Goal: Information Seeking & Learning: Find specific fact

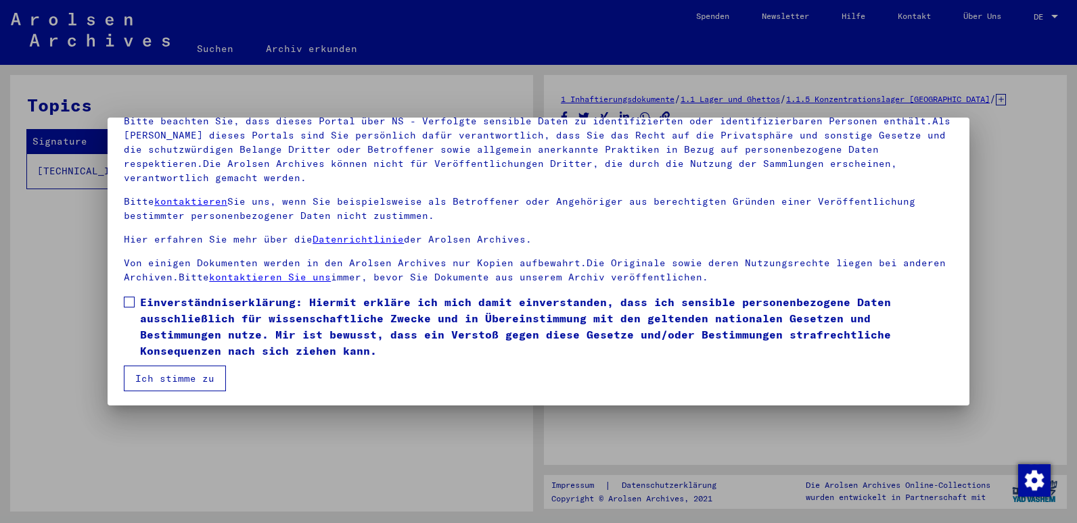
scroll to position [104, 0]
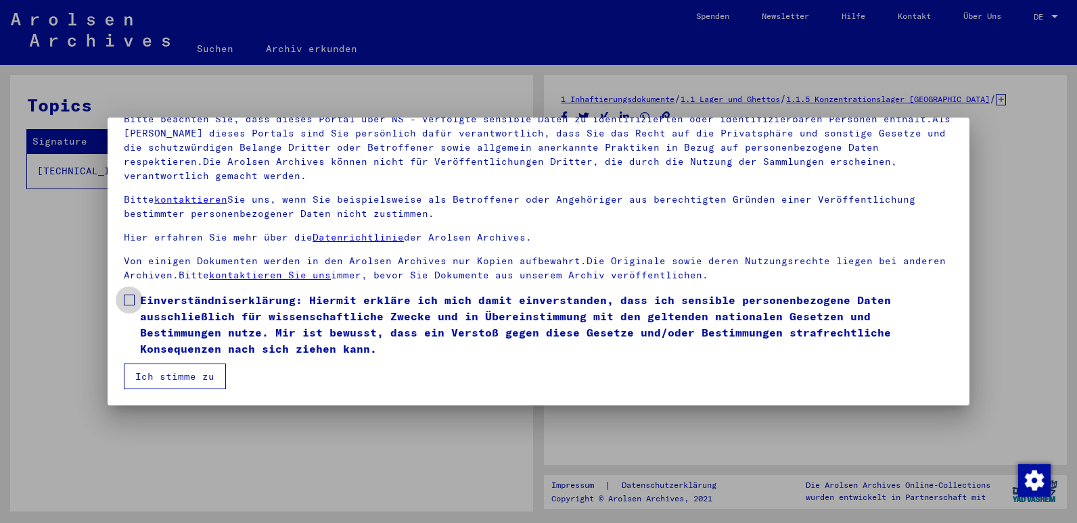
click at [131, 300] on span at bounding box center [129, 300] width 11 height 11
click at [163, 376] on button "Ich stimme zu" at bounding box center [175, 377] width 102 height 26
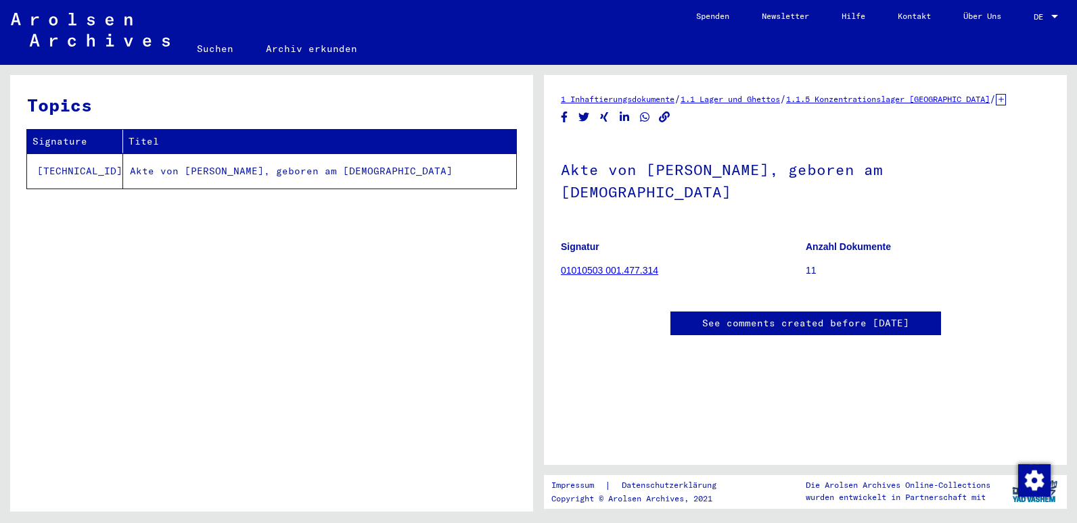
click at [252, 176] on td "Akte von SMITS, ANTONIE, geboren am 20.12.1891" at bounding box center [319, 171] width 393 height 35
click at [583, 265] on link "01010503 001.477.314" at bounding box center [609, 270] width 97 height 11
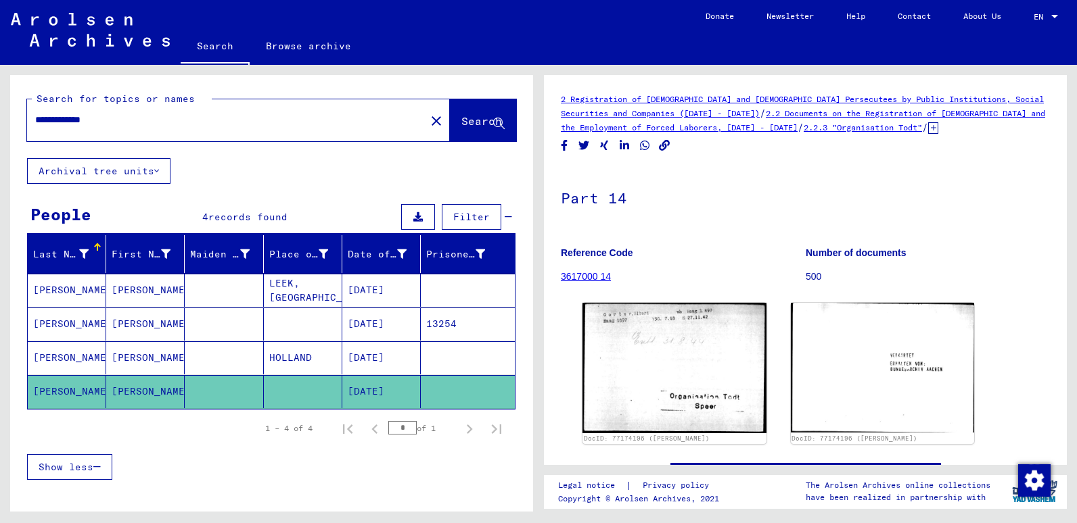
drag, startPoint x: 109, startPoint y: 123, endPoint x: -2, endPoint y: 137, distance: 111.8
click at [0, 137] on html "**********" at bounding box center [538, 261] width 1077 height 523
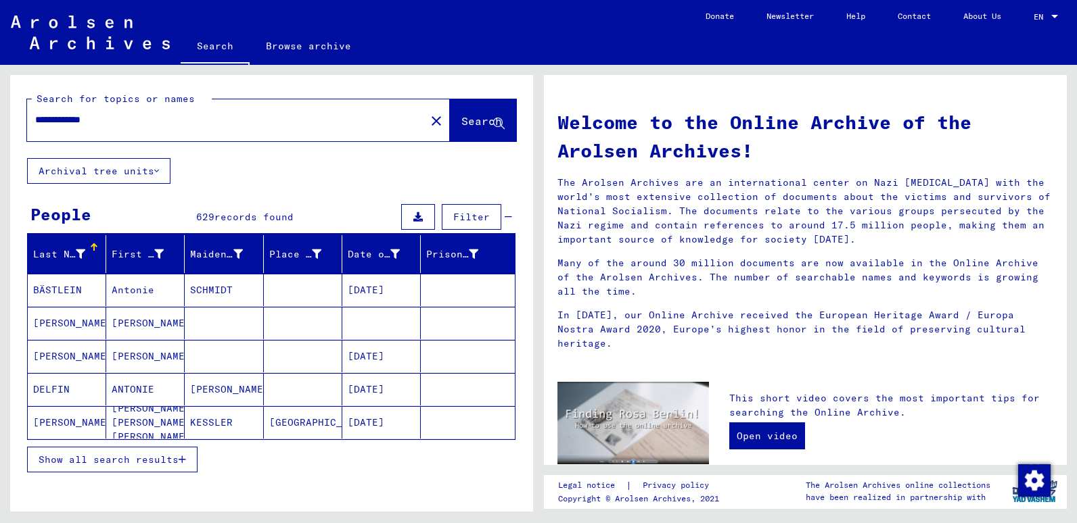
click at [121, 121] on input "**********" at bounding box center [222, 120] width 374 height 14
type input "**********"
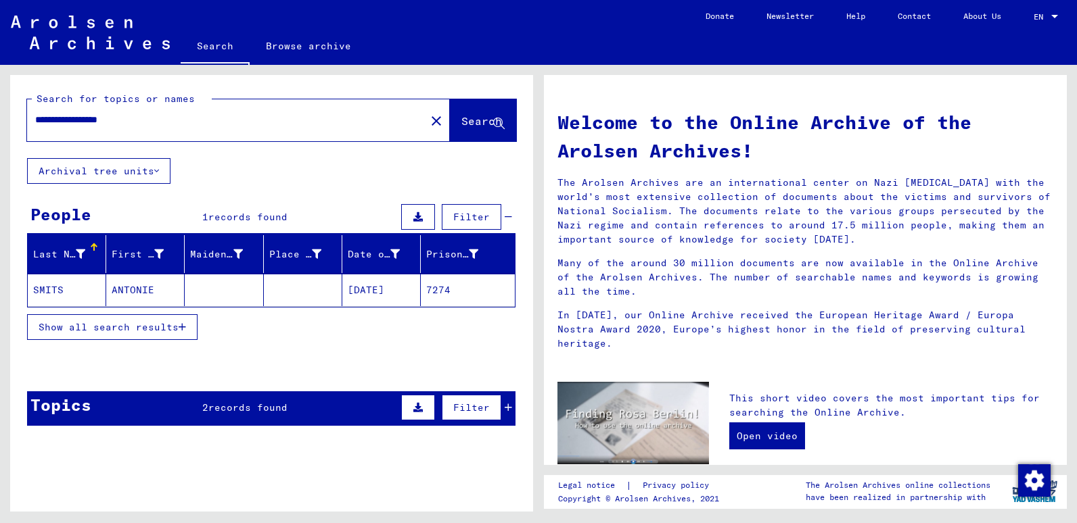
click at [66, 293] on mat-cell "SMITS" at bounding box center [67, 290] width 78 height 32
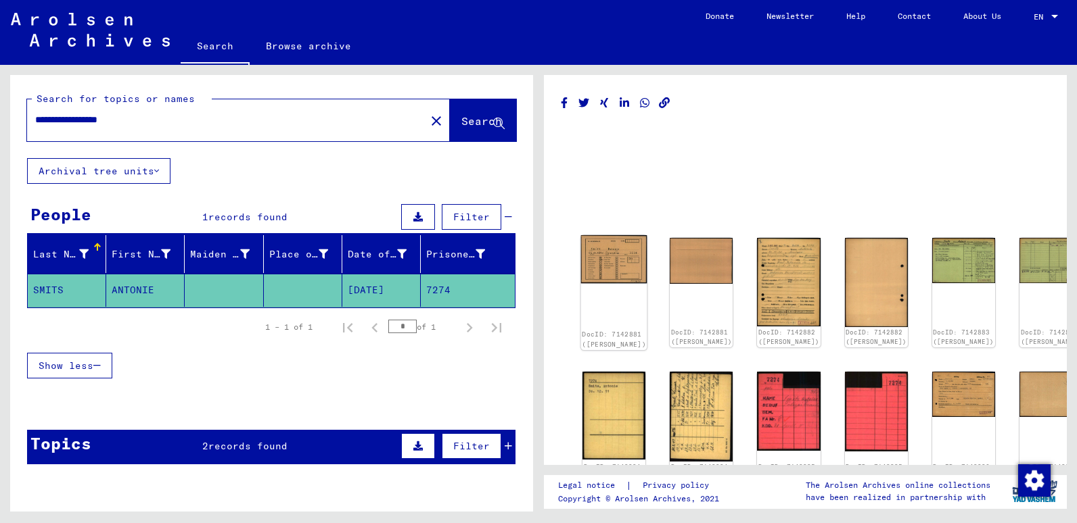
click at [615, 261] on img at bounding box center [614, 259] width 66 height 48
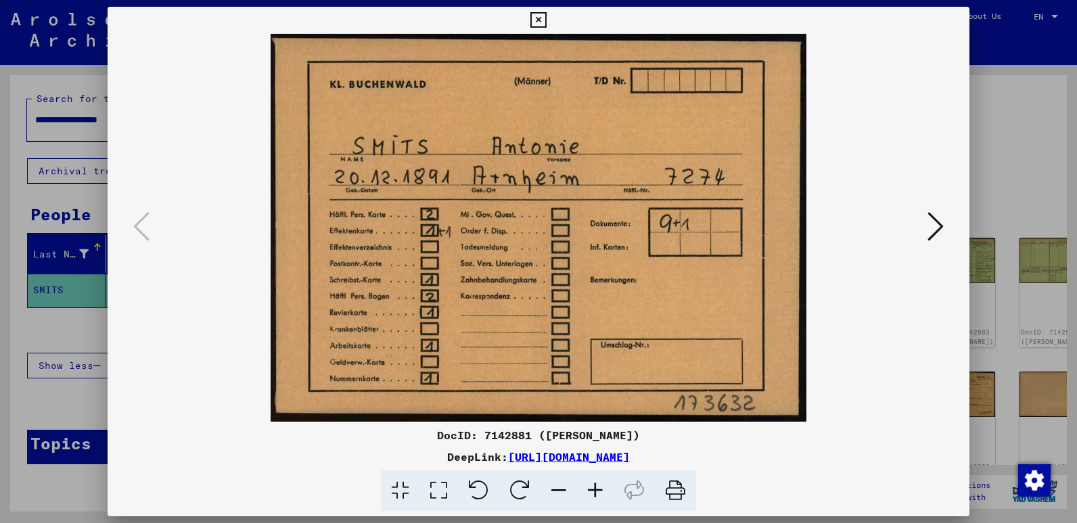
click at [933, 226] on icon at bounding box center [935, 226] width 16 height 32
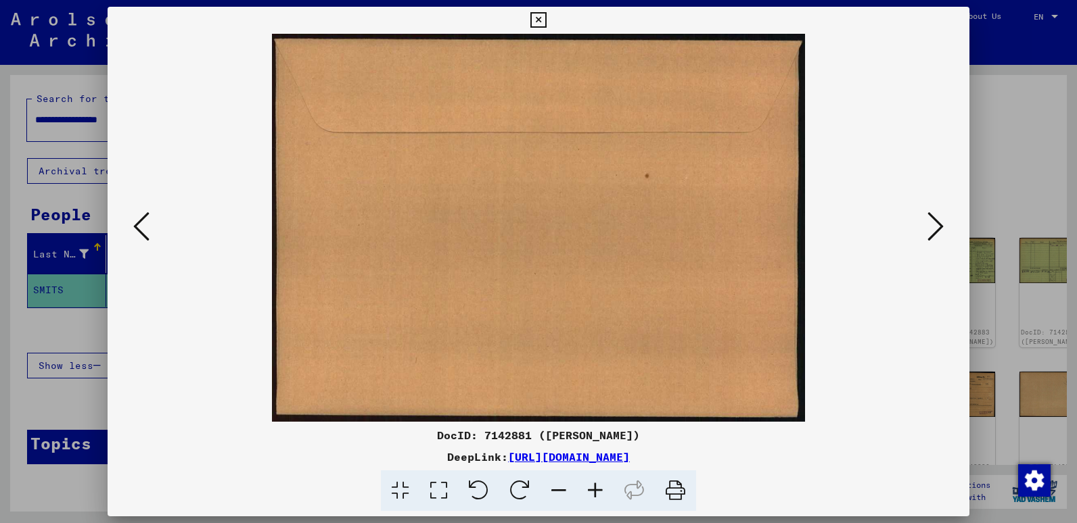
click at [933, 226] on icon at bounding box center [935, 226] width 16 height 32
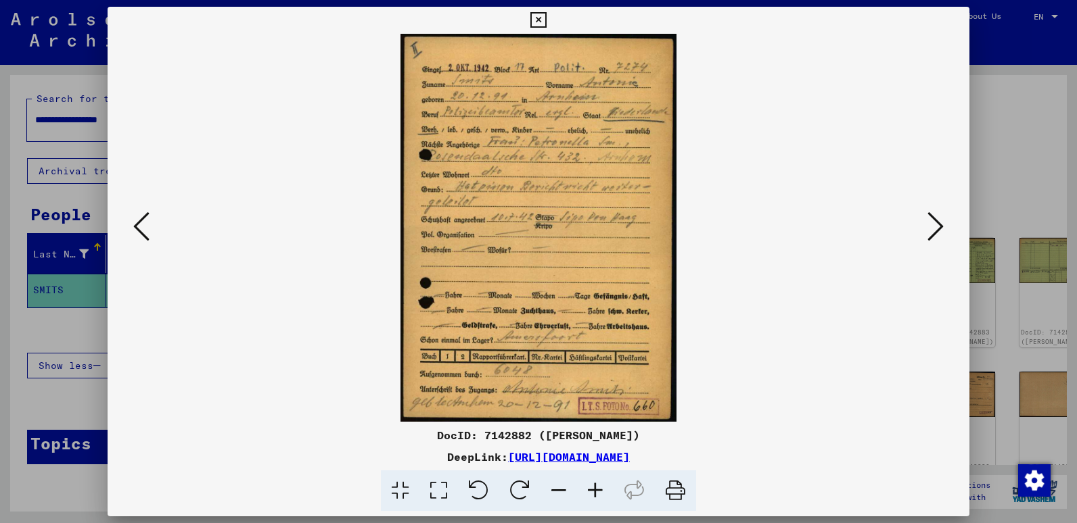
click at [592, 486] on icon at bounding box center [595, 491] width 37 height 41
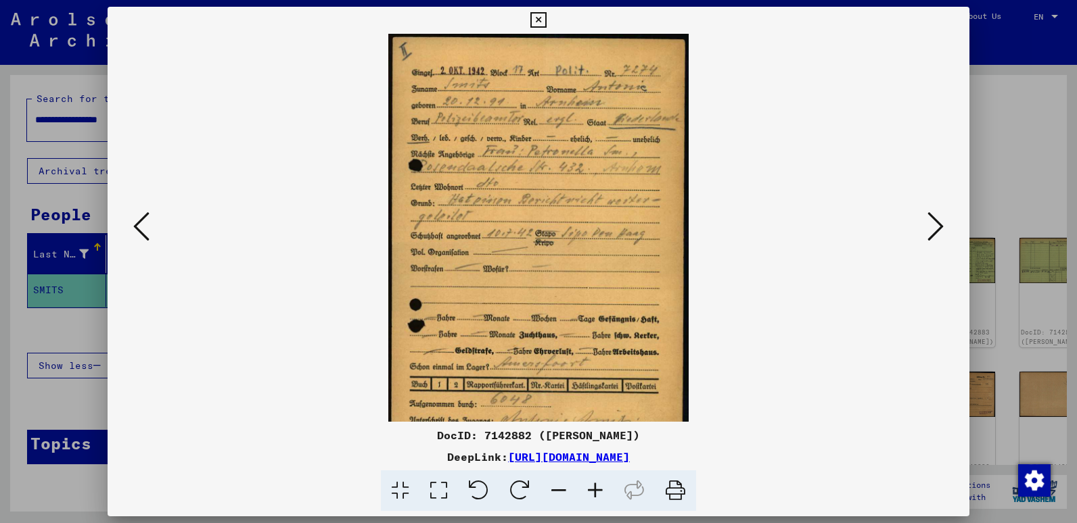
click at [592, 486] on icon at bounding box center [595, 491] width 37 height 41
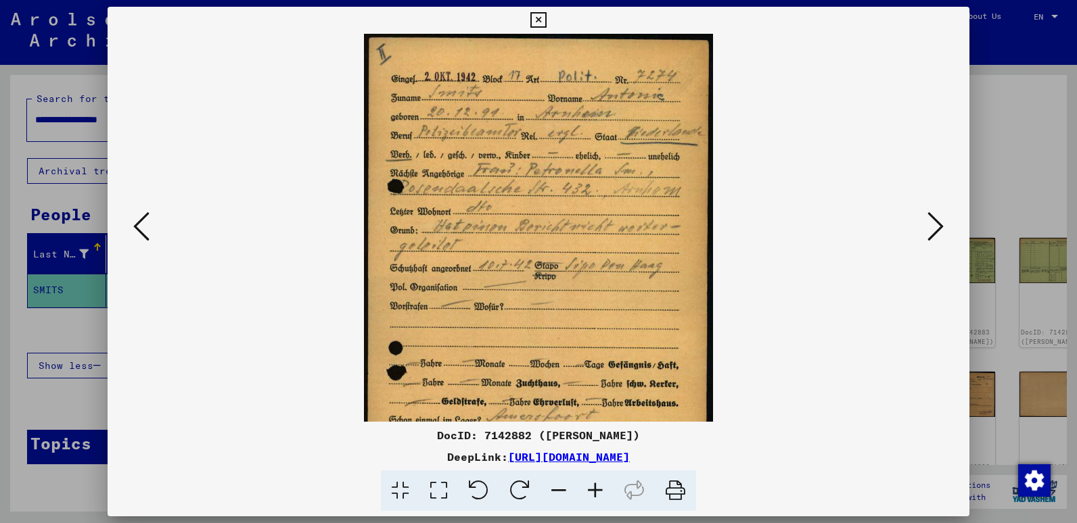
click at [592, 486] on icon at bounding box center [595, 491] width 37 height 41
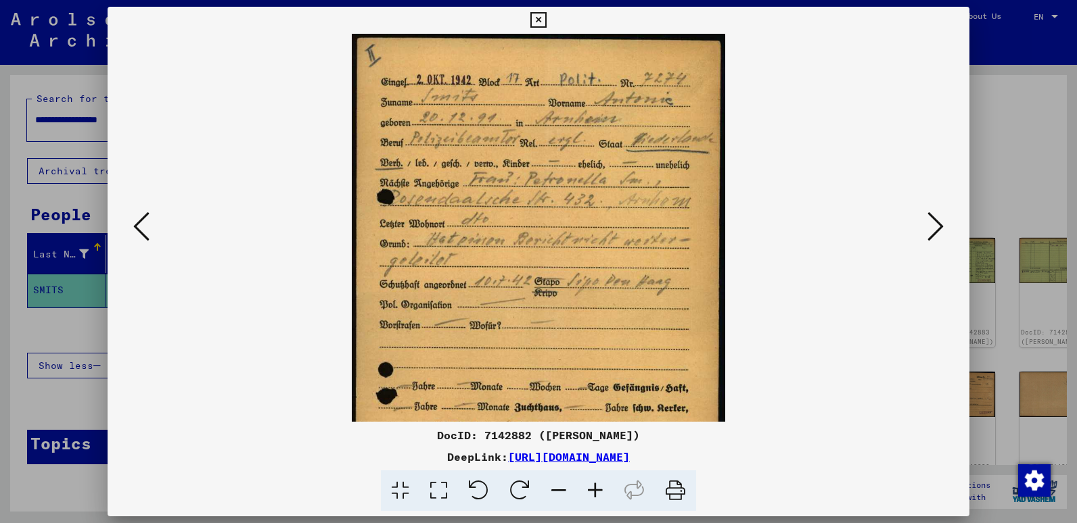
click at [592, 486] on icon at bounding box center [595, 491] width 37 height 41
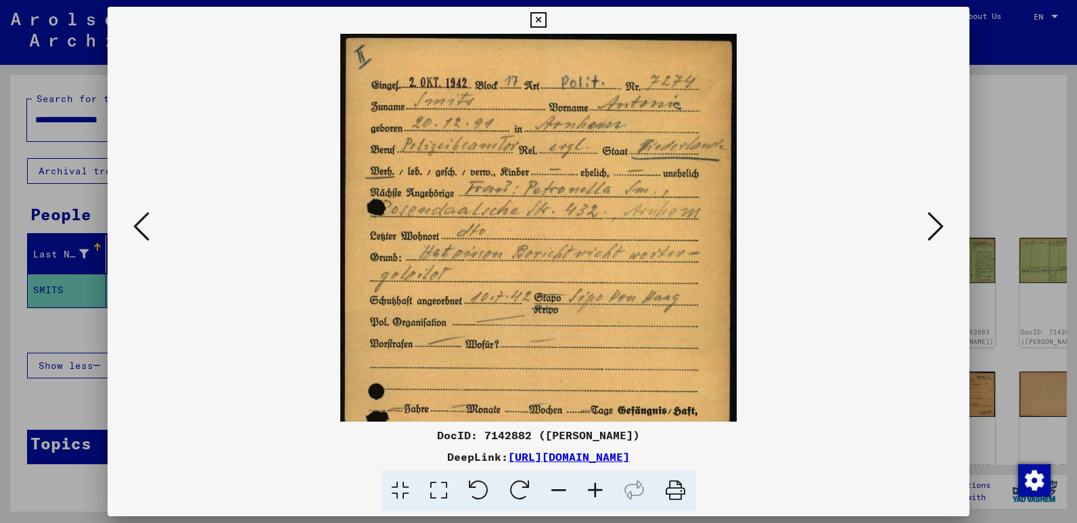
click at [592, 486] on icon at bounding box center [595, 491] width 37 height 41
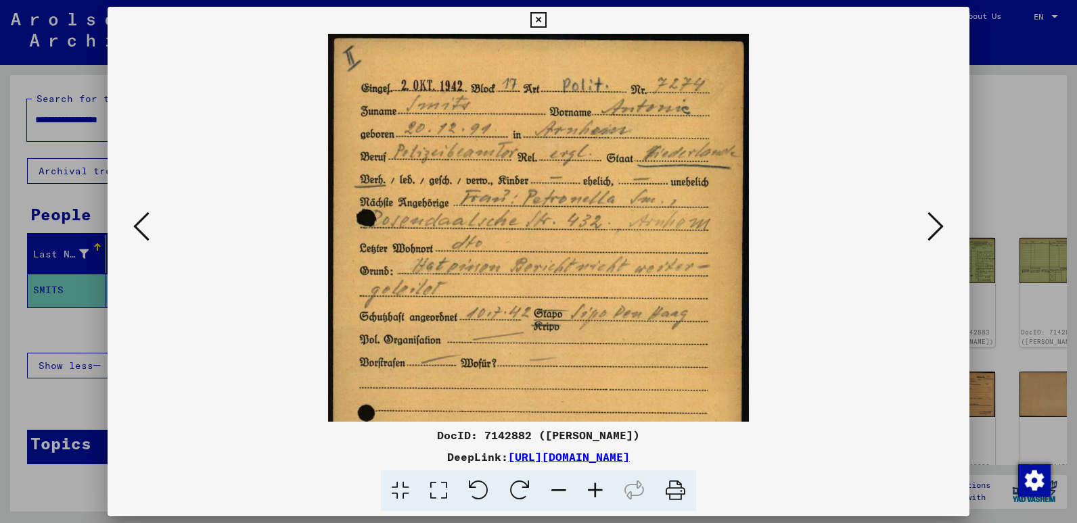
click at [592, 486] on icon at bounding box center [595, 491] width 37 height 41
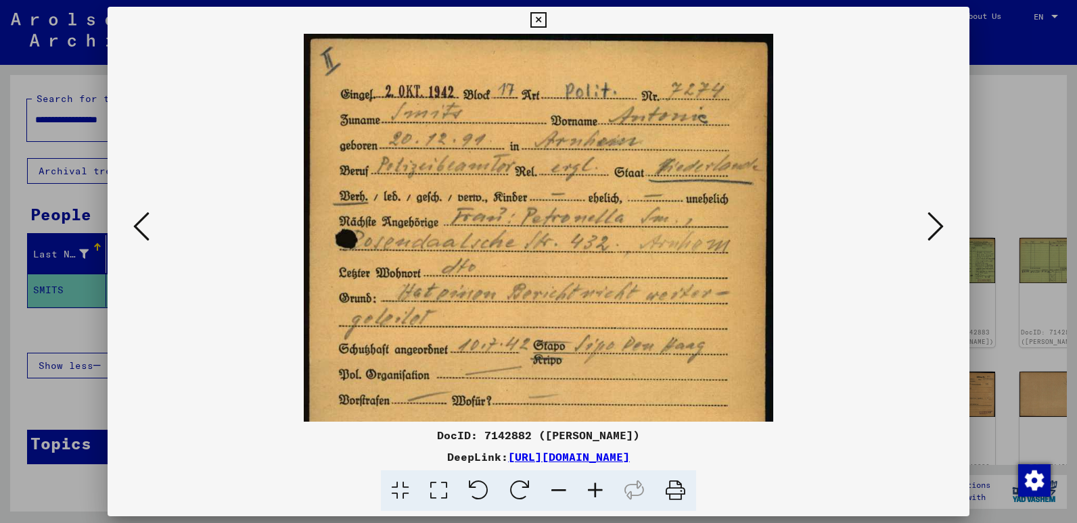
click at [592, 486] on icon at bounding box center [595, 491] width 37 height 41
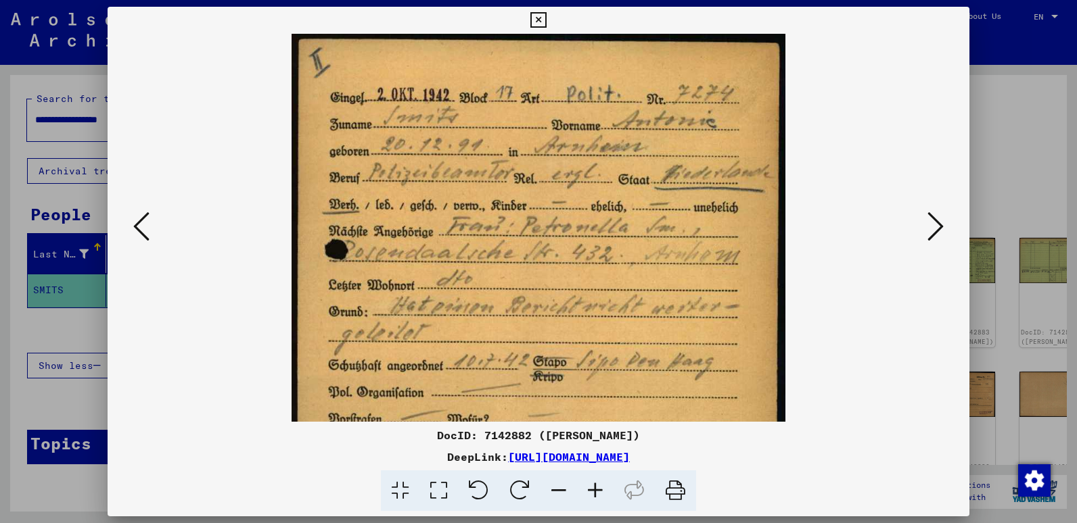
click at [592, 486] on icon at bounding box center [595, 491] width 37 height 41
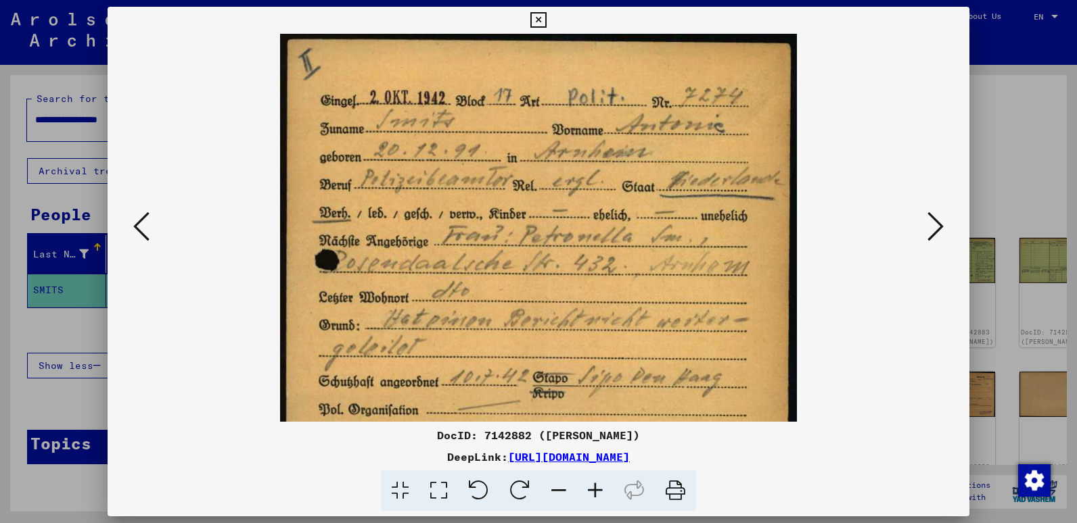
click at [592, 486] on icon at bounding box center [595, 491] width 37 height 41
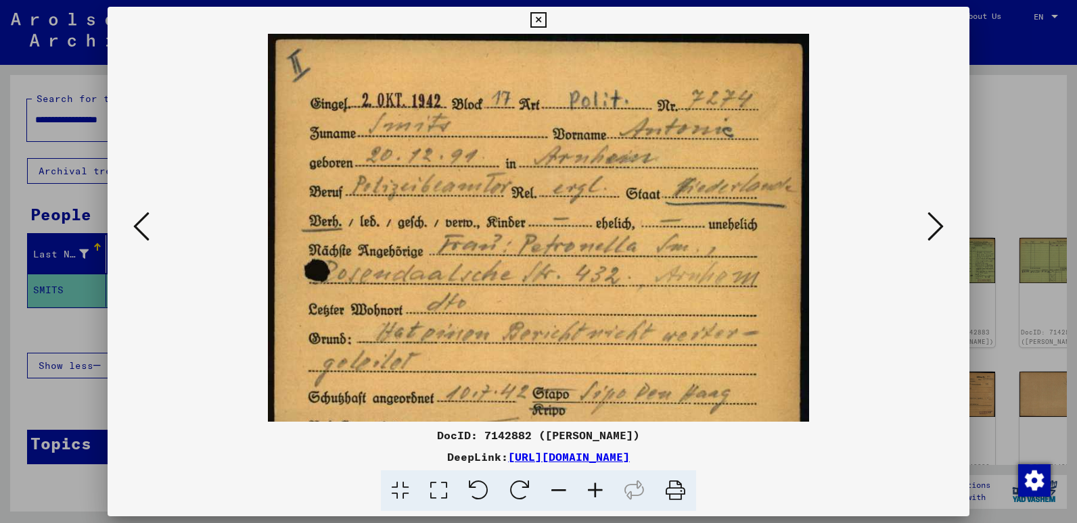
click at [592, 486] on icon at bounding box center [595, 491] width 37 height 41
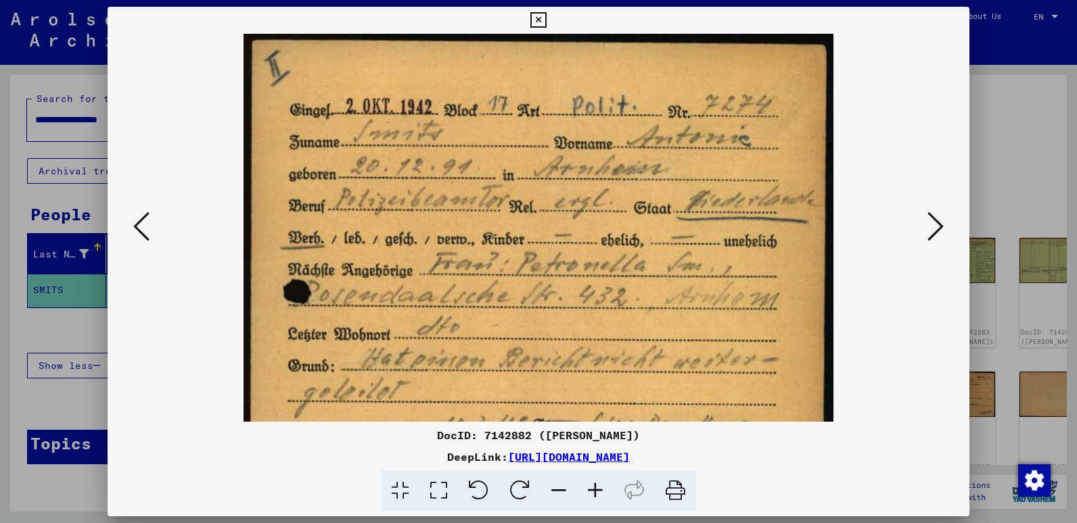
click at [592, 486] on icon at bounding box center [595, 491] width 37 height 41
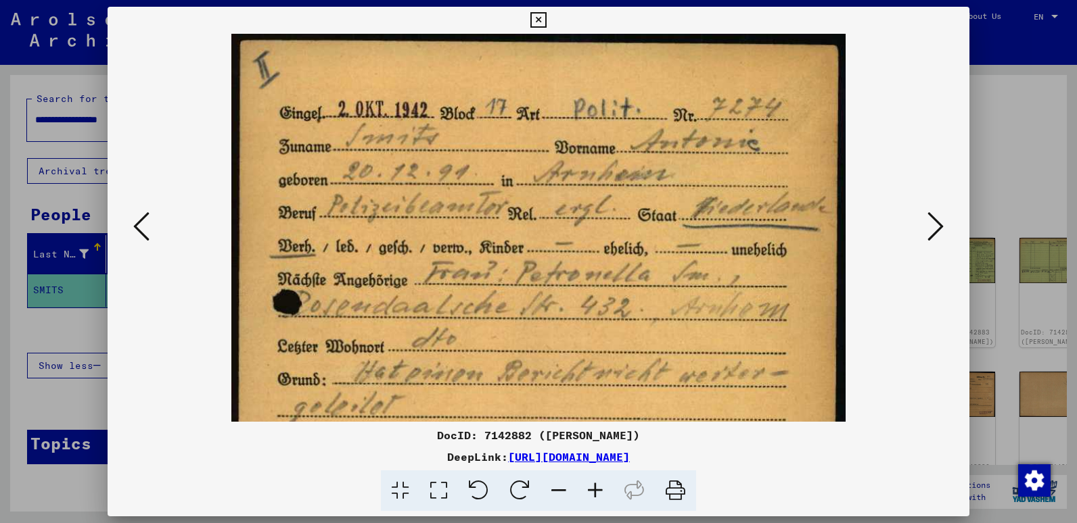
click at [592, 486] on icon at bounding box center [595, 491] width 37 height 41
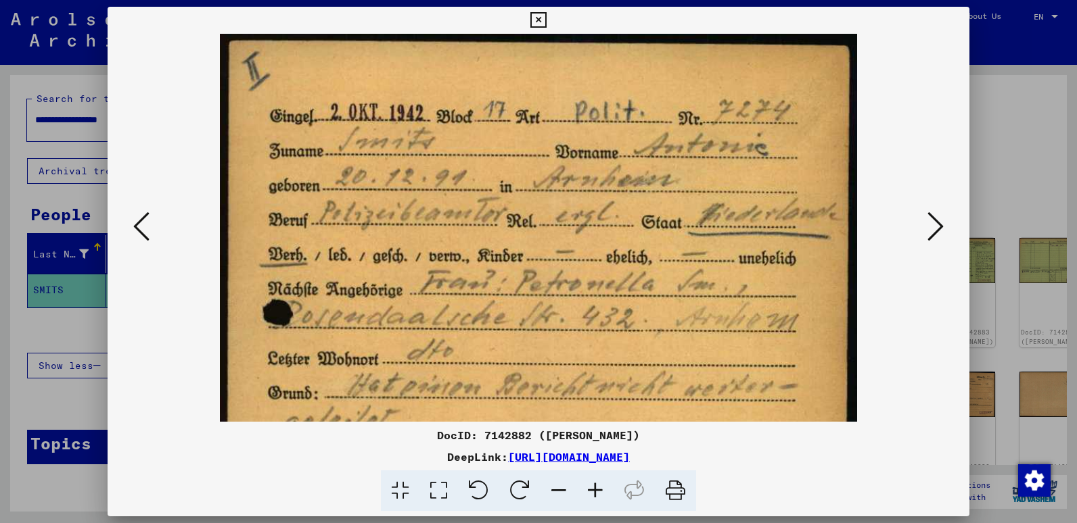
click at [592, 486] on icon at bounding box center [595, 491] width 37 height 41
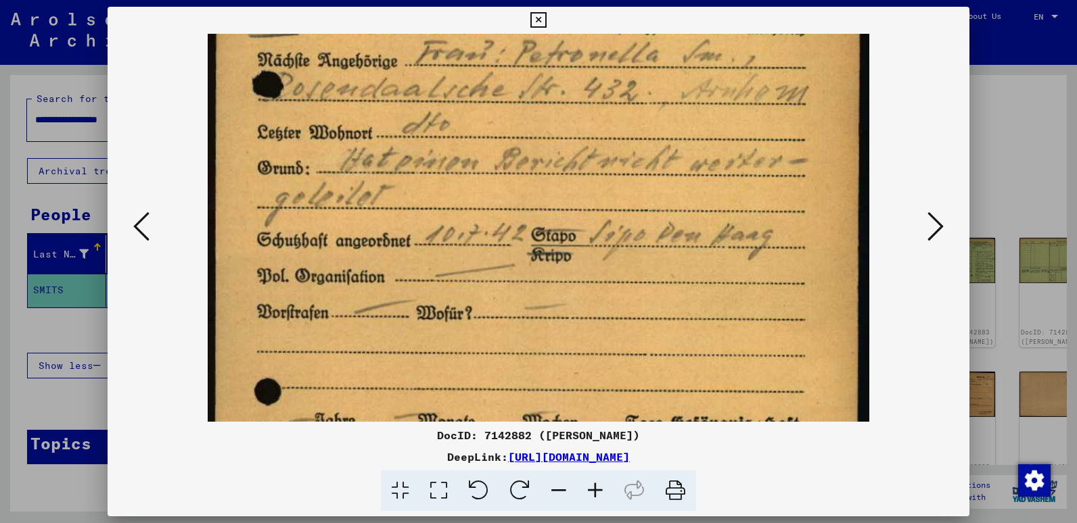
drag, startPoint x: 500, startPoint y: 350, endPoint x: 491, endPoint y: 110, distance: 239.5
click at [491, 110] on img at bounding box center [538, 259] width 661 height 929
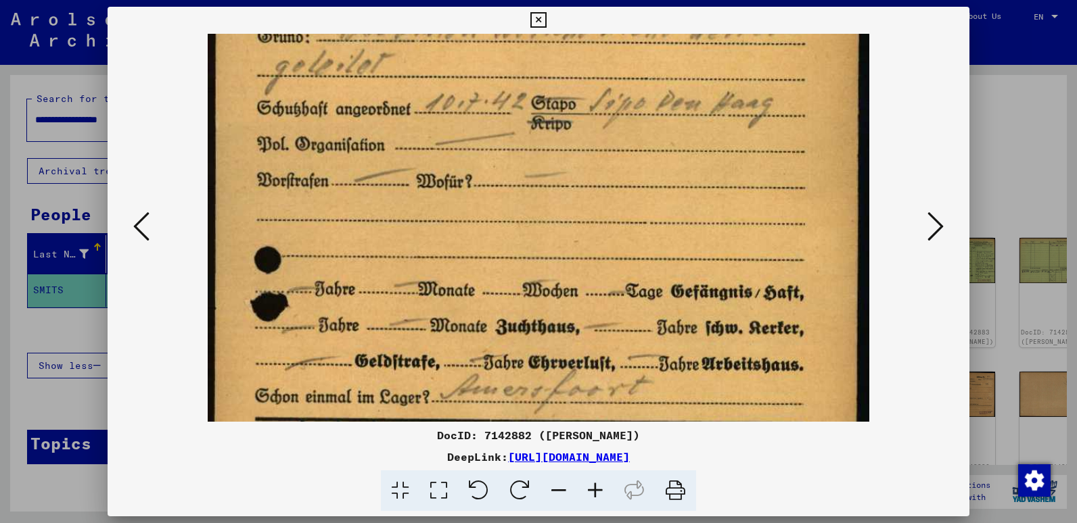
drag, startPoint x: 446, startPoint y: 308, endPoint x: 448, endPoint y: 186, distance: 121.8
click at [448, 181] on img at bounding box center [538, 127] width 661 height 929
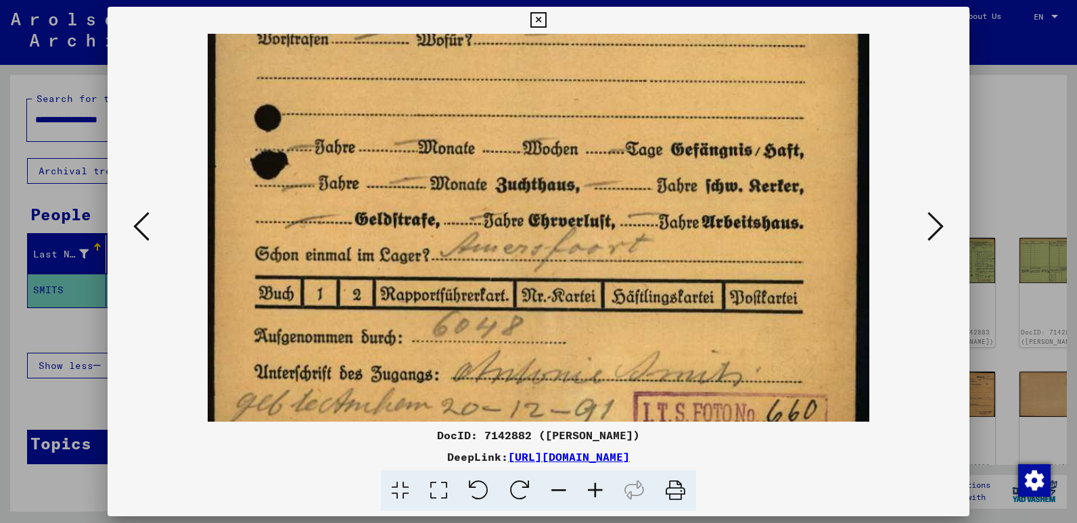
scroll to position [523, 0]
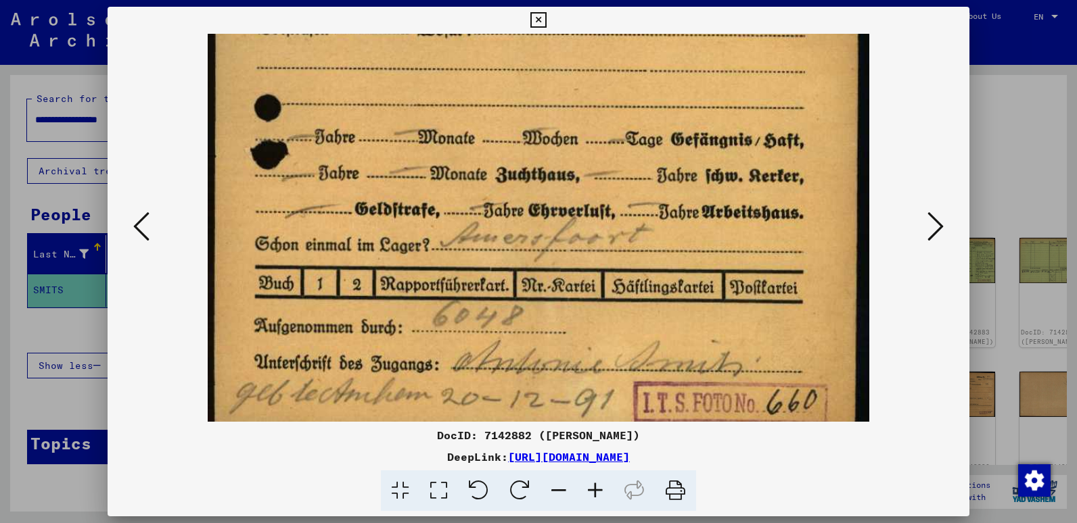
drag, startPoint x: 455, startPoint y: 338, endPoint x: 465, endPoint y: 193, distance: 145.1
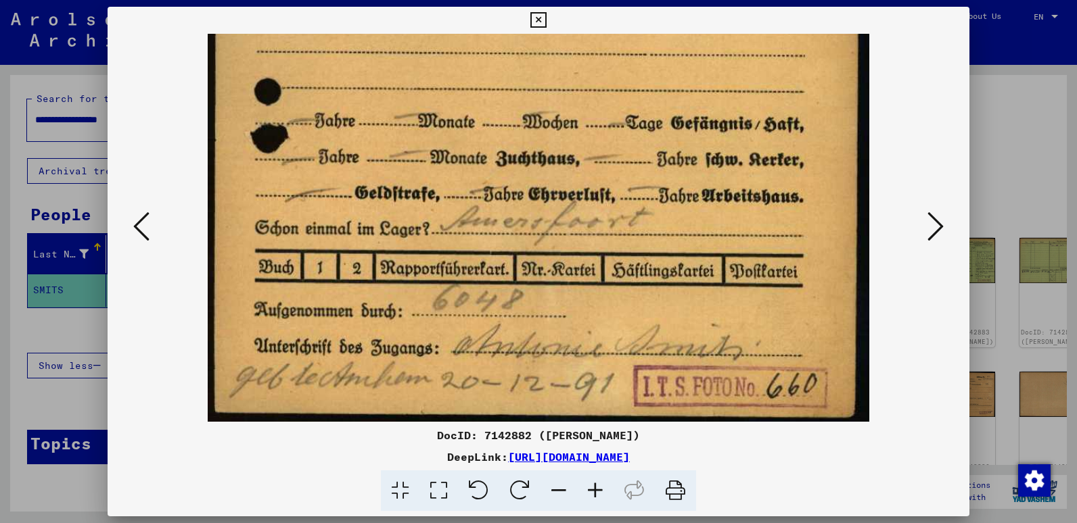
scroll to position [541, 0]
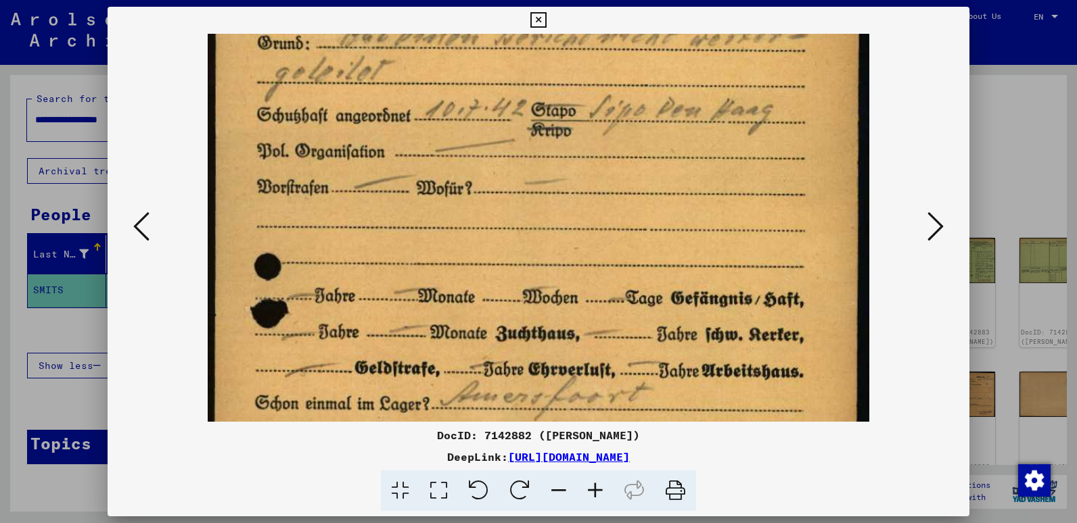
drag, startPoint x: 475, startPoint y: 308, endPoint x: 467, endPoint y: 377, distance: 69.5
click at [467, 377] on img at bounding box center [538, 134] width 661 height 929
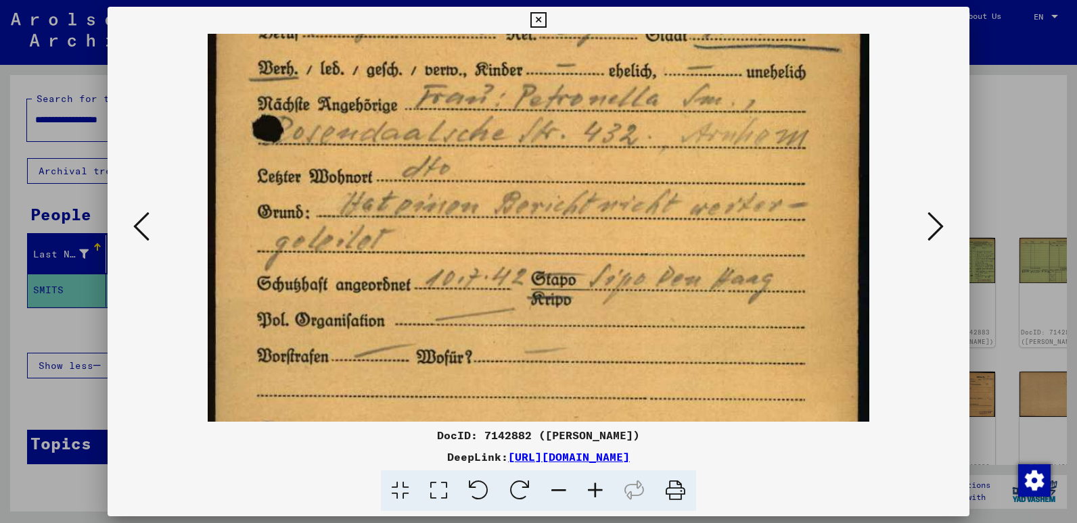
drag, startPoint x: 482, startPoint y: 213, endPoint x: 469, endPoint y: 364, distance: 151.3
click at [469, 366] on img at bounding box center [538, 303] width 661 height 929
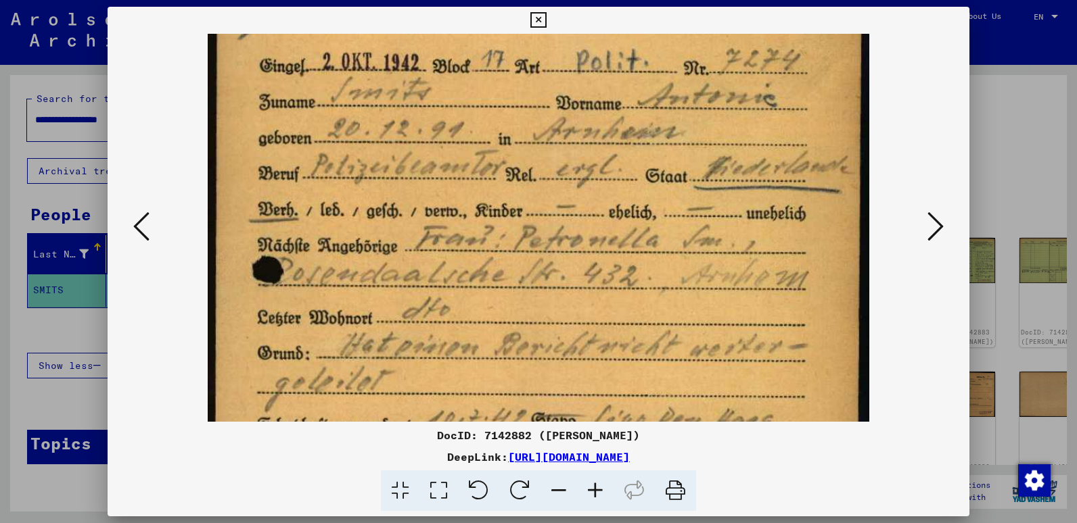
drag, startPoint x: 498, startPoint y: 242, endPoint x: 488, endPoint y: 381, distance: 139.0
click at [488, 382] on img at bounding box center [538, 444] width 661 height 929
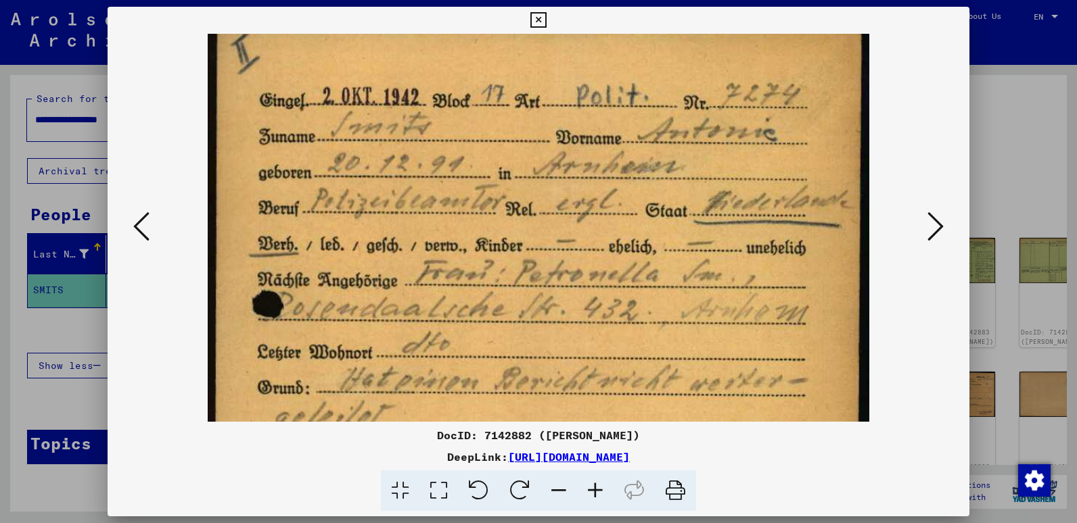
scroll to position [0, 0]
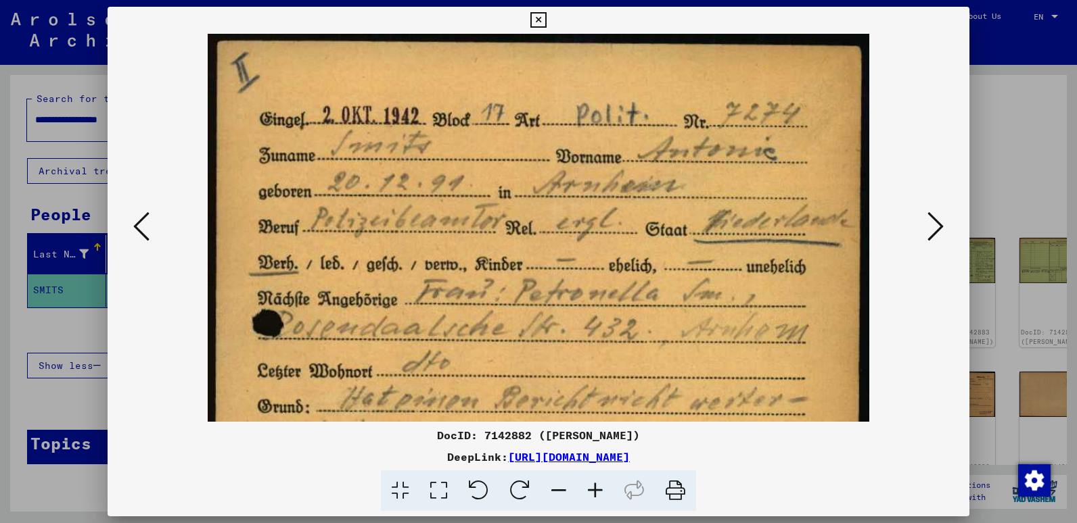
drag, startPoint x: 507, startPoint y: 225, endPoint x: 496, endPoint y: 323, distance: 98.6
click at [496, 323] on img at bounding box center [538, 498] width 661 height 929
click at [935, 229] on icon at bounding box center [935, 226] width 16 height 32
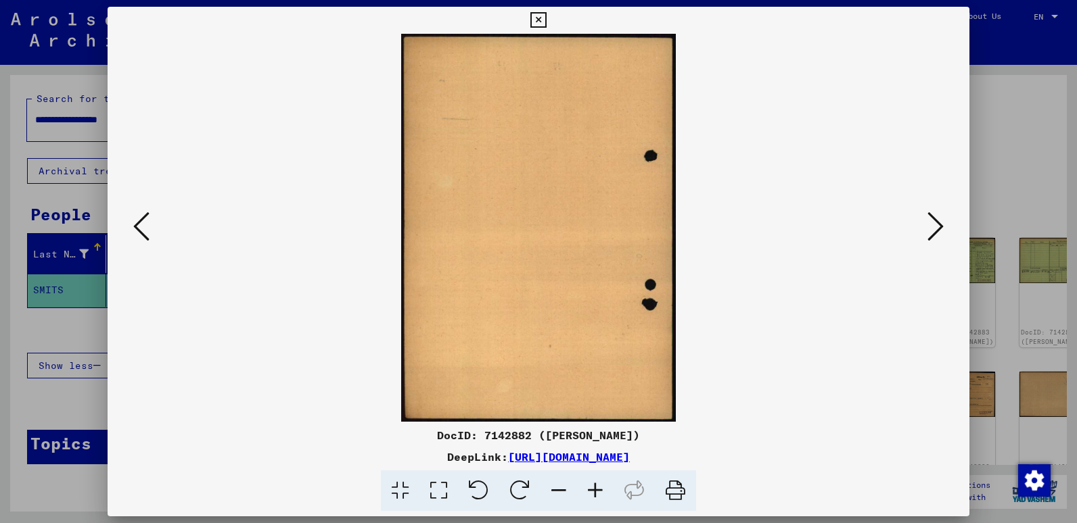
click at [933, 220] on icon at bounding box center [935, 226] width 16 height 32
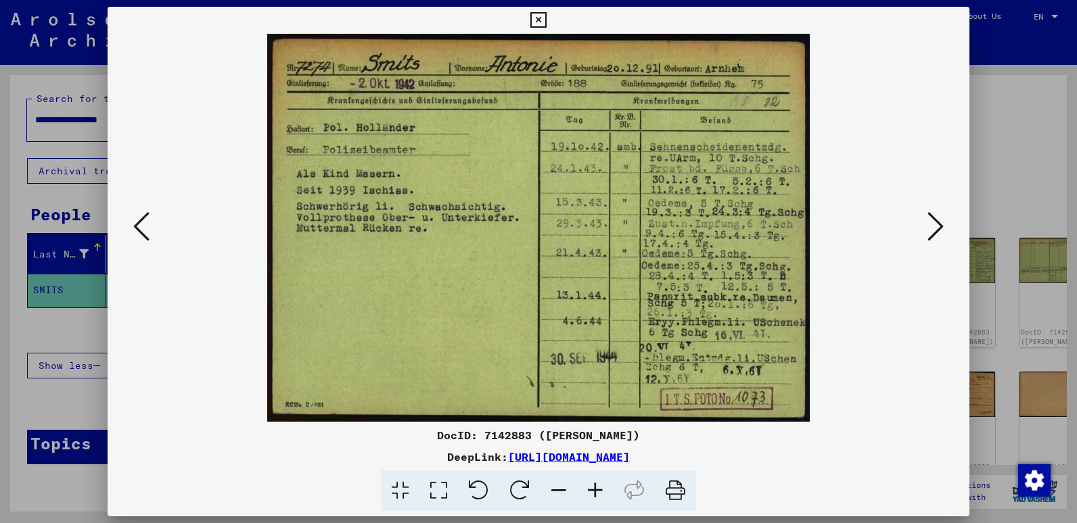
click at [933, 227] on icon at bounding box center [935, 226] width 16 height 32
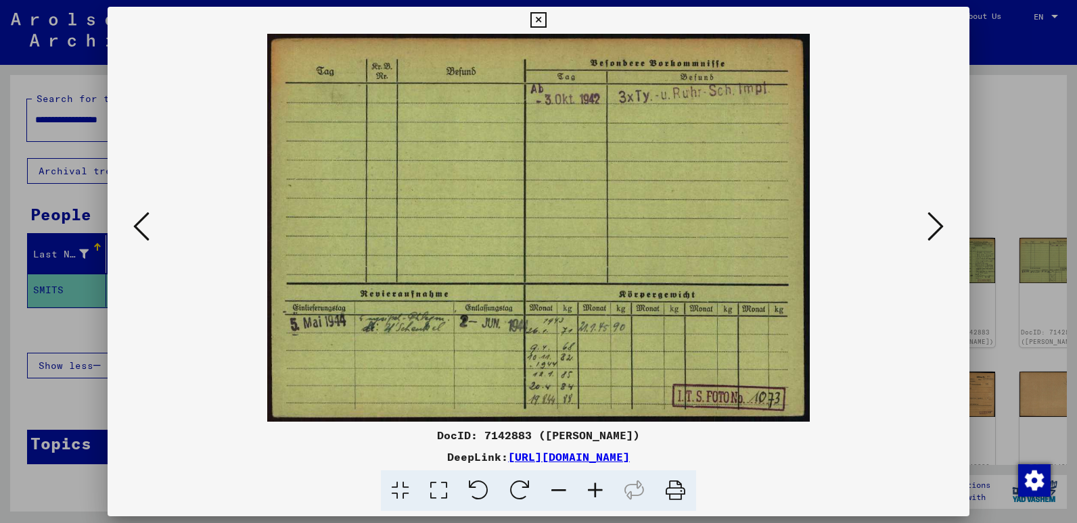
click at [933, 227] on icon at bounding box center [935, 226] width 16 height 32
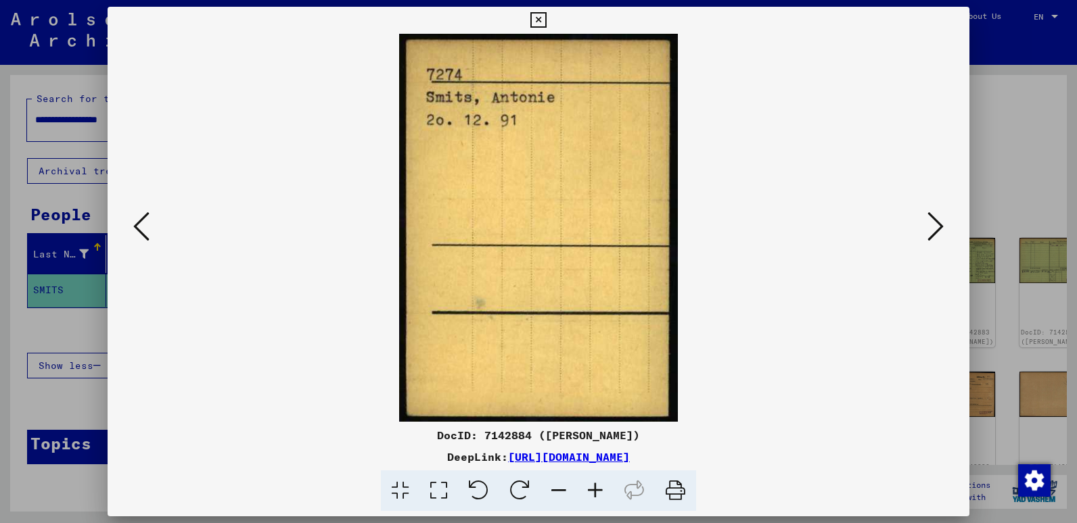
click at [933, 227] on icon at bounding box center [935, 226] width 16 height 32
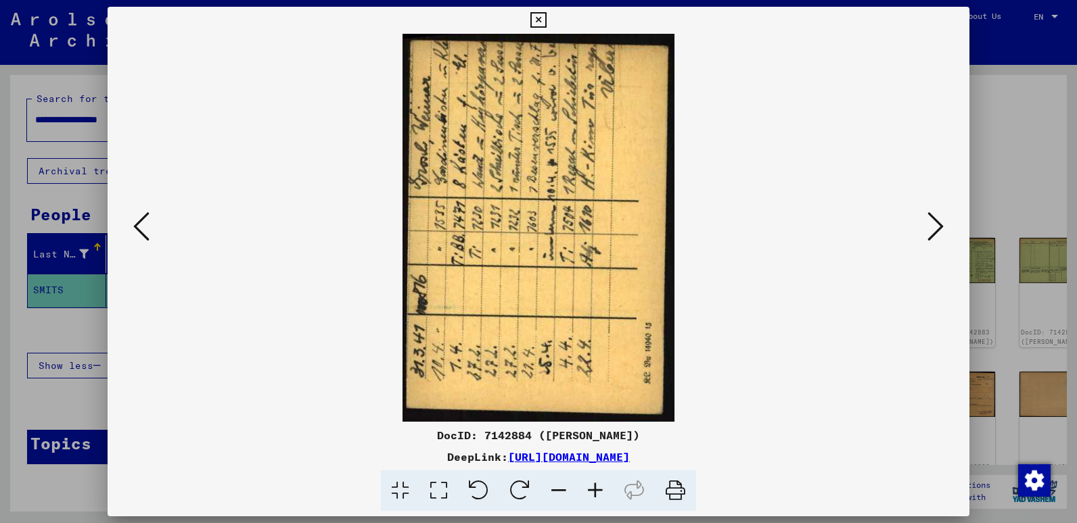
click at [933, 233] on icon at bounding box center [935, 226] width 16 height 32
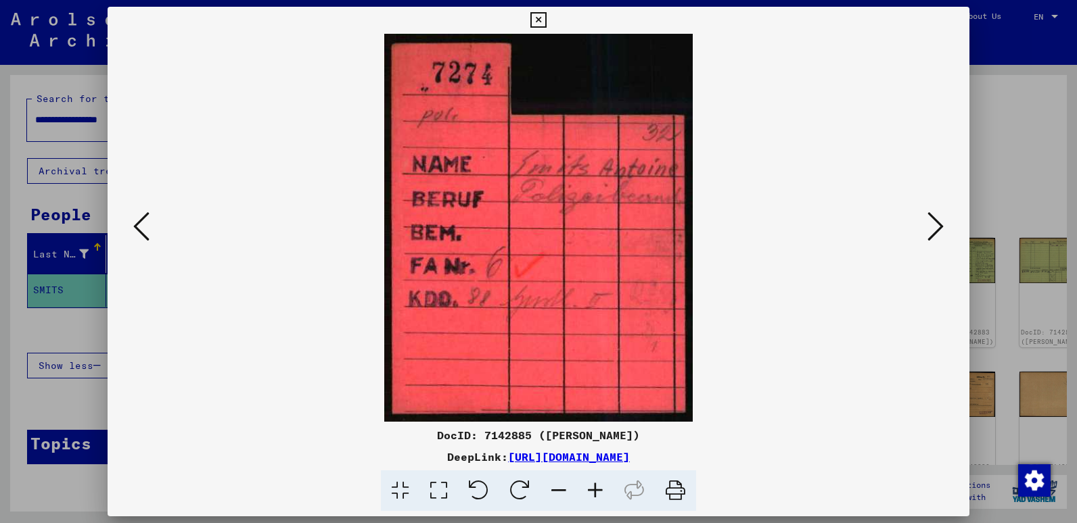
click at [933, 233] on icon at bounding box center [935, 226] width 16 height 32
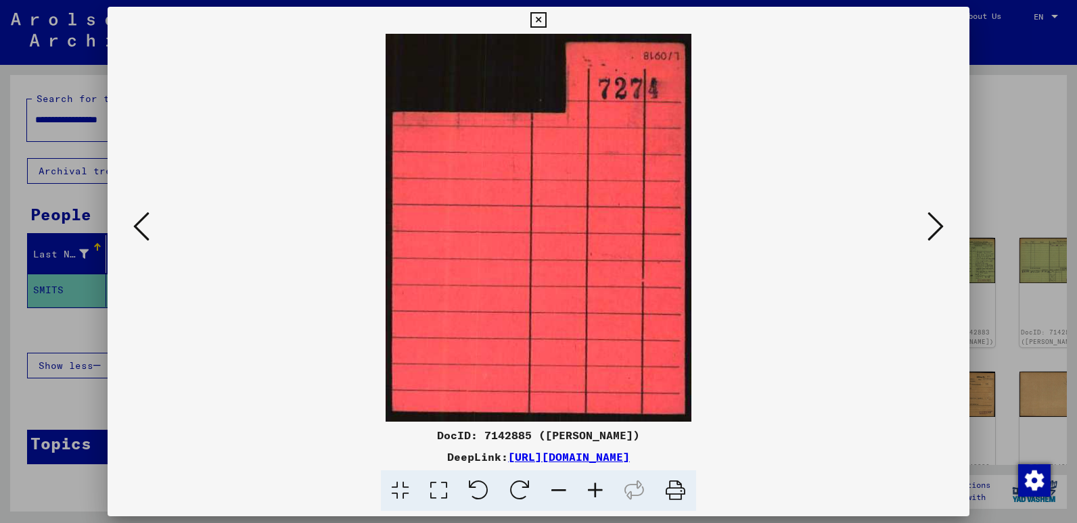
click at [933, 233] on icon at bounding box center [935, 226] width 16 height 32
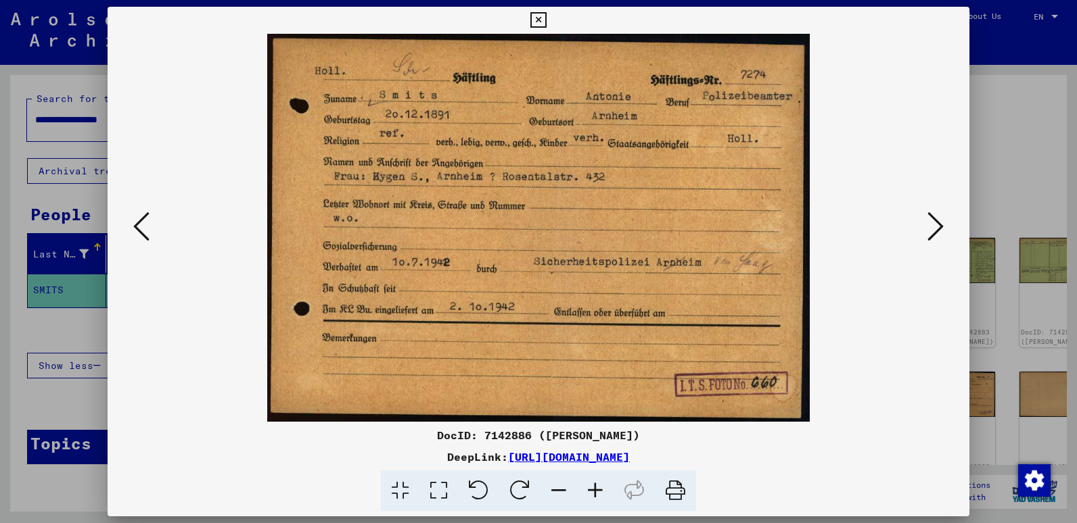
click at [596, 489] on icon at bounding box center [595, 491] width 37 height 41
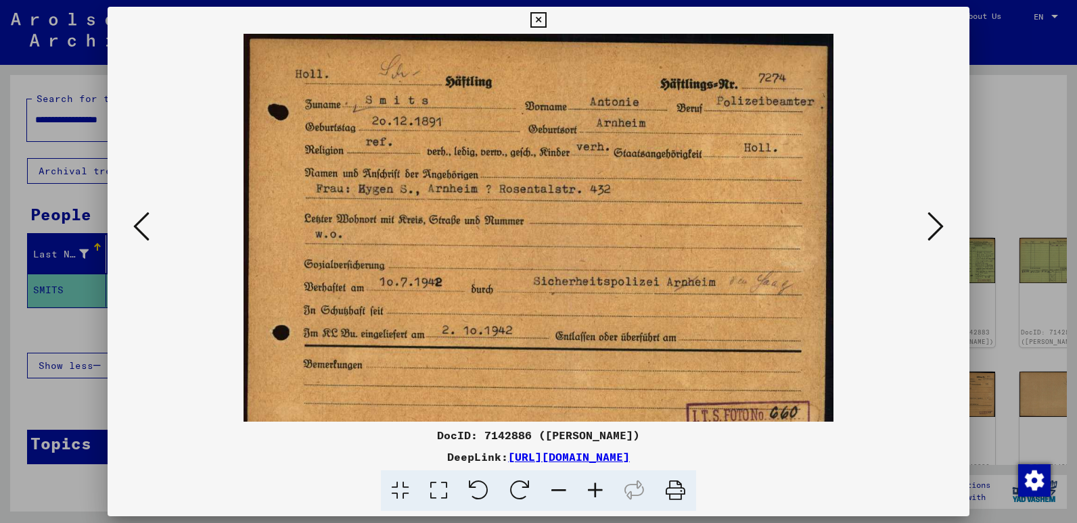
click at [596, 489] on icon at bounding box center [595, 491] width 37 height 41
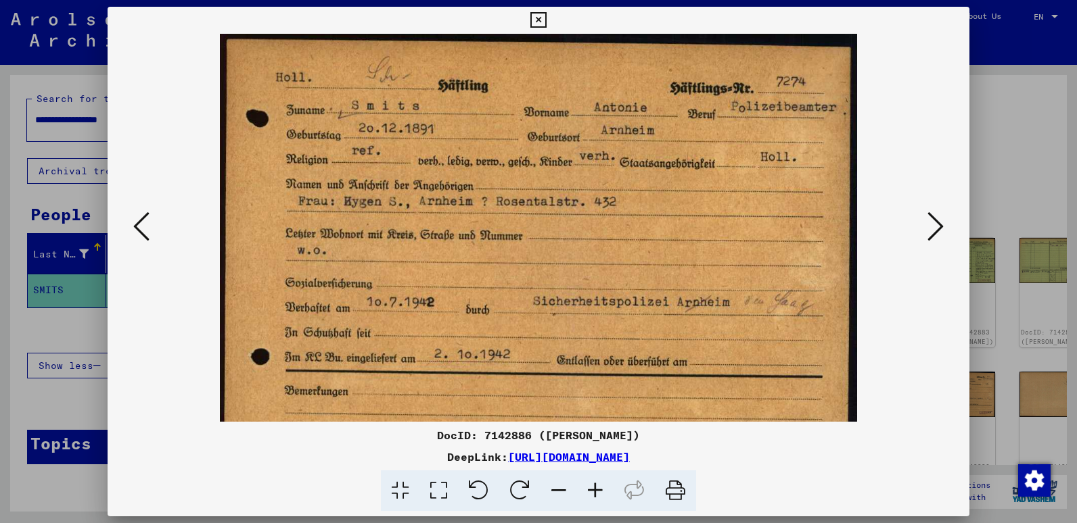
click at [596, 489] on icon at bounding box center [595, 491] width 37 height 41
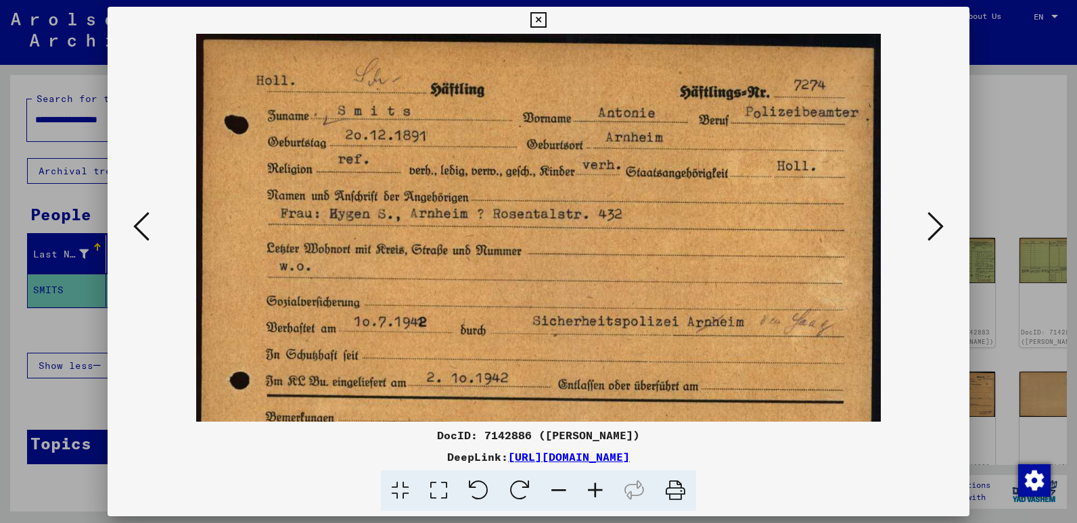
click at [595, 489] on icon at bounding box center [595, 491] width 37 height 41
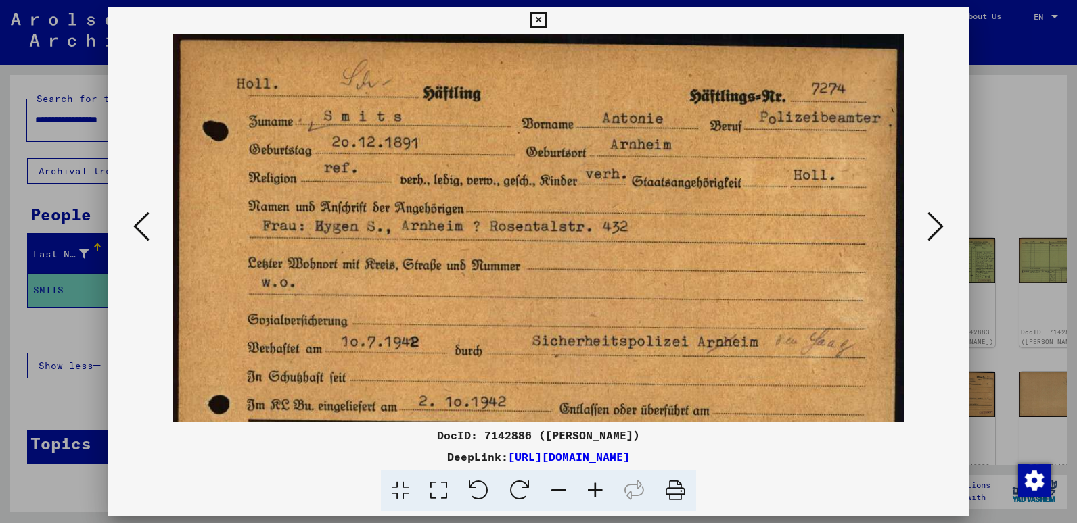
click at [595, 488] on icon at bounding box center [595, 491] width 37 height 41
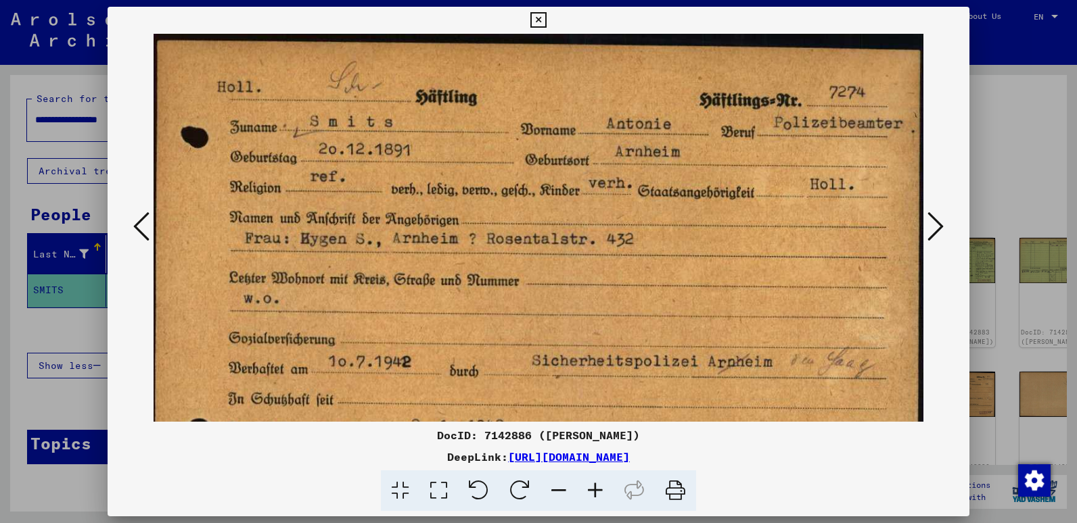
scroll to position [0, 9]
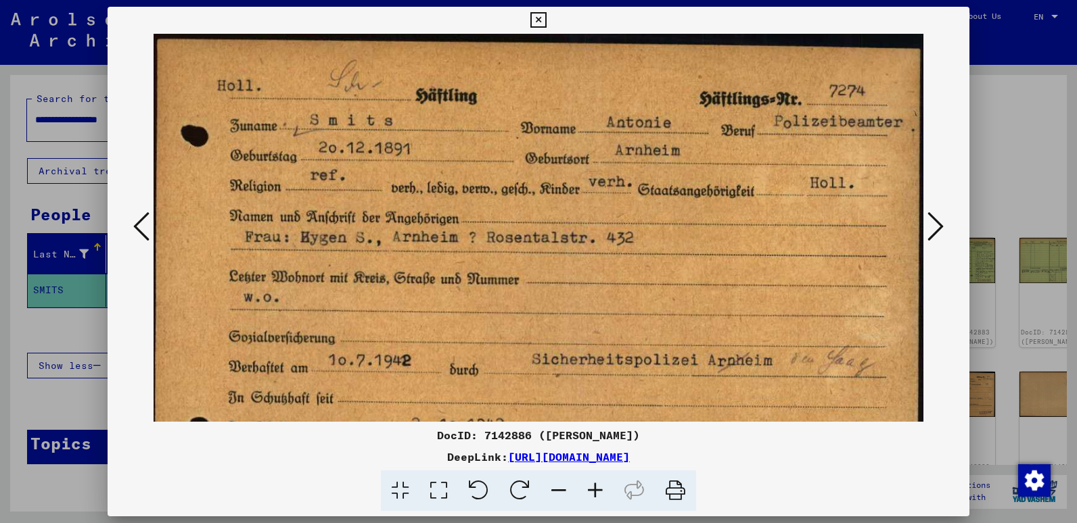
drag, startPoint x: 580, startPoint y: 277, endPoint x: 568, endPoint y: 310, distance: 35.1
click at [568, 310] on img at bounding box center [538, 310] width 779 height 557
click at [559, 483] on icon at bounding box center [558, 491] width 37 height 41
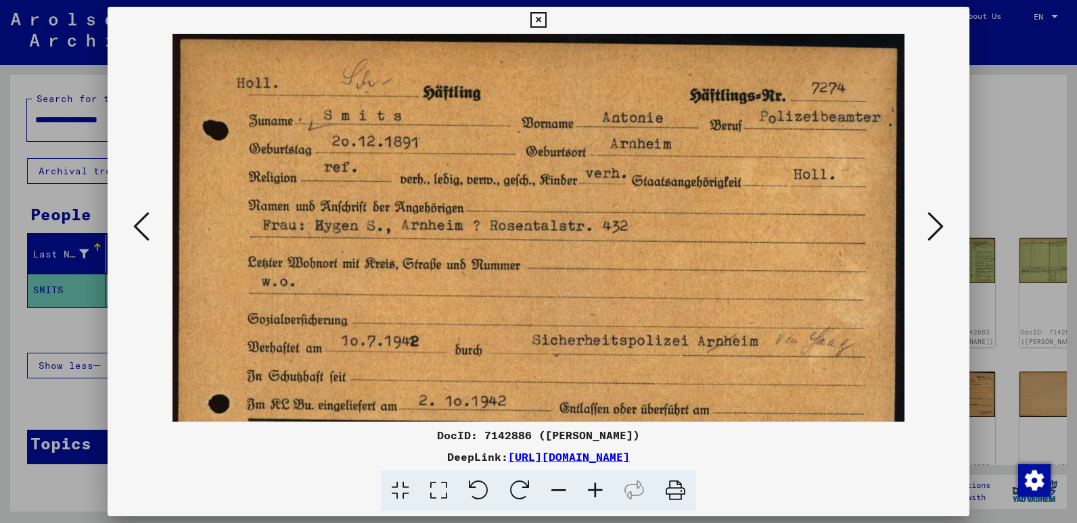
scroll to position [1, 0]
click at [559, 484] on icon at bounding box center [558, 491] width 37 height 41
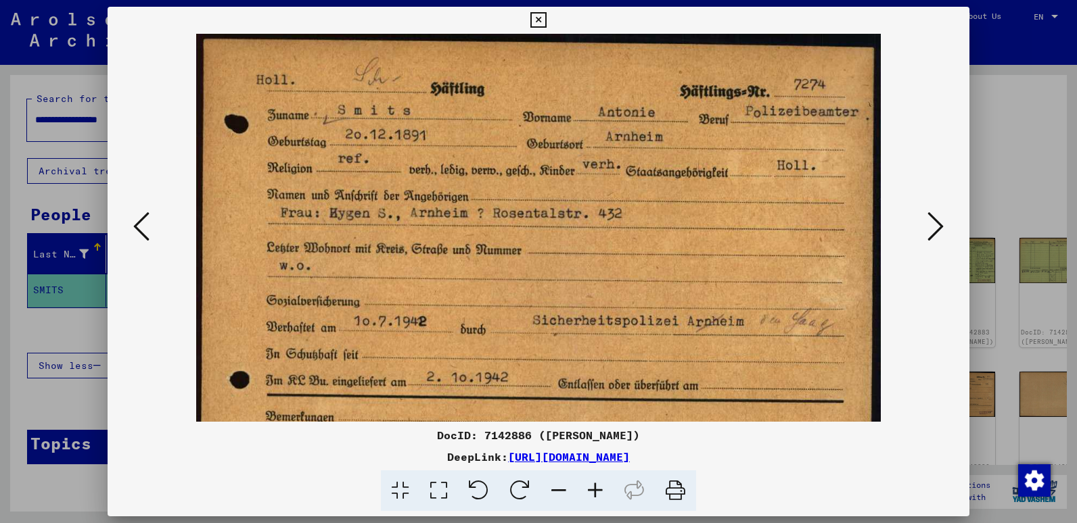
click at [559, 486] on icon at bounding box center [558, 491] width 37 height 41
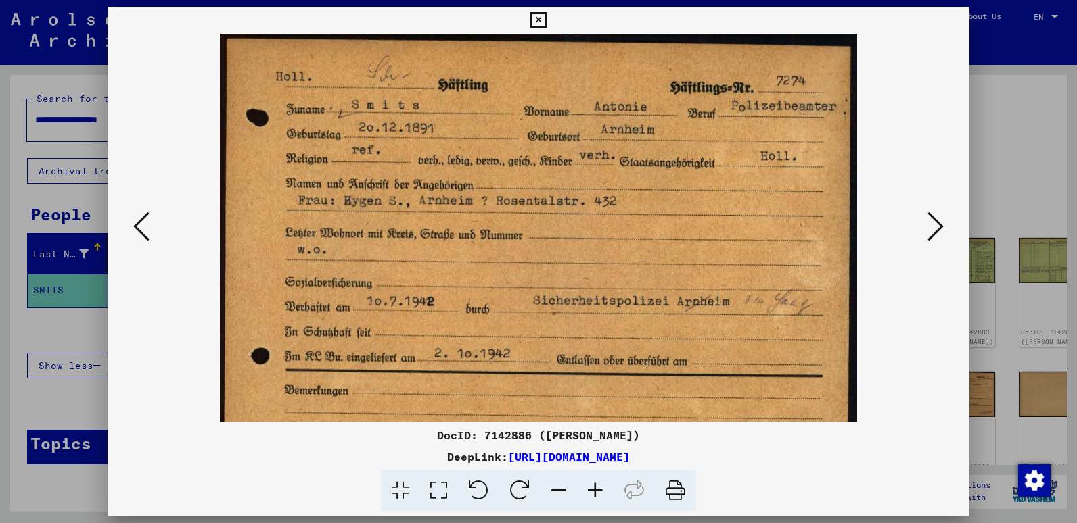
click at [559, 486] on icon at bounding box center [558, 491] width 37 height 41
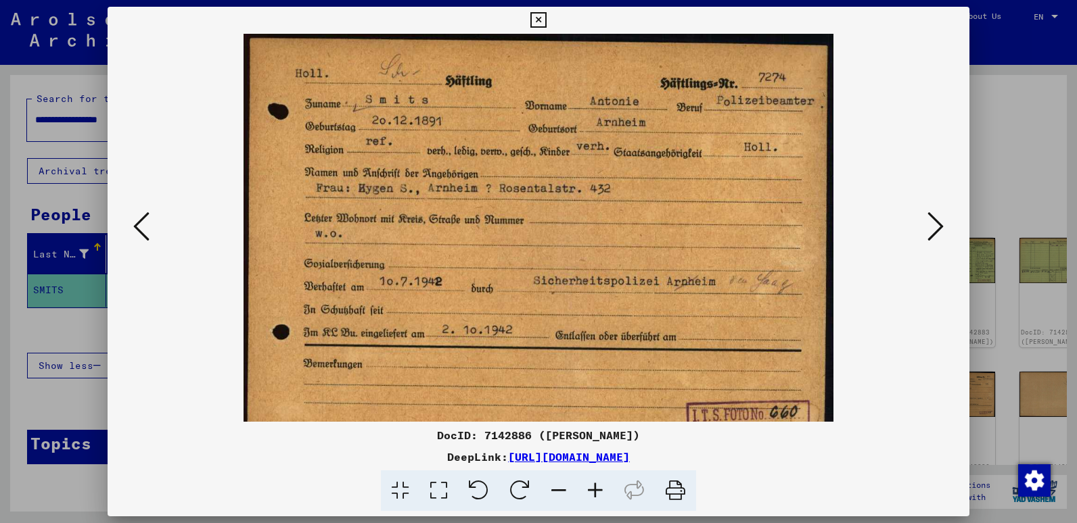
click at [559, 486] on icon at bounding box center [558, 491] width 37 height 41
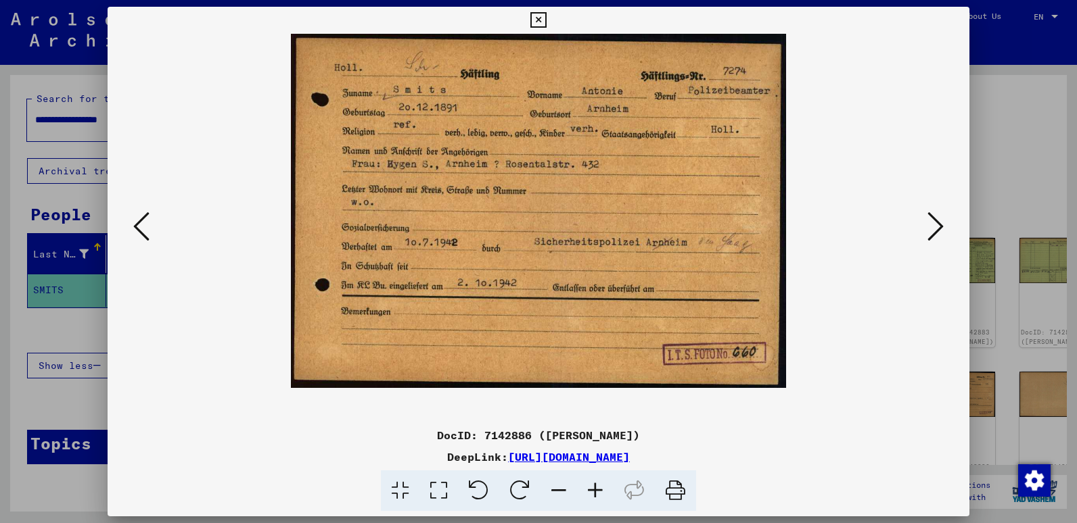
click at [935, 223] on icon at bounding box center [935, 226] width 16 height 32
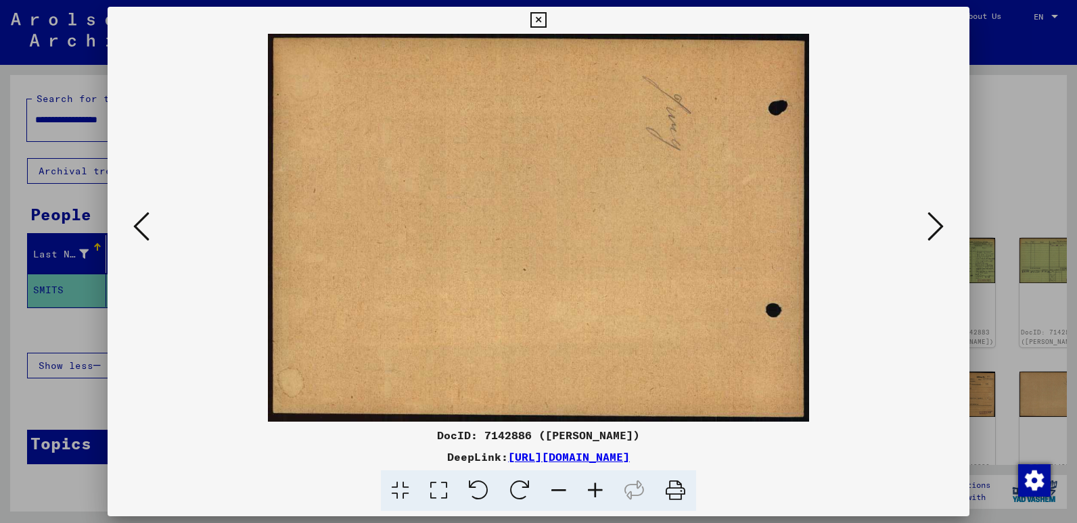
click at [935, 223] on icon at bounding box center [935, 226] width 16 height 32
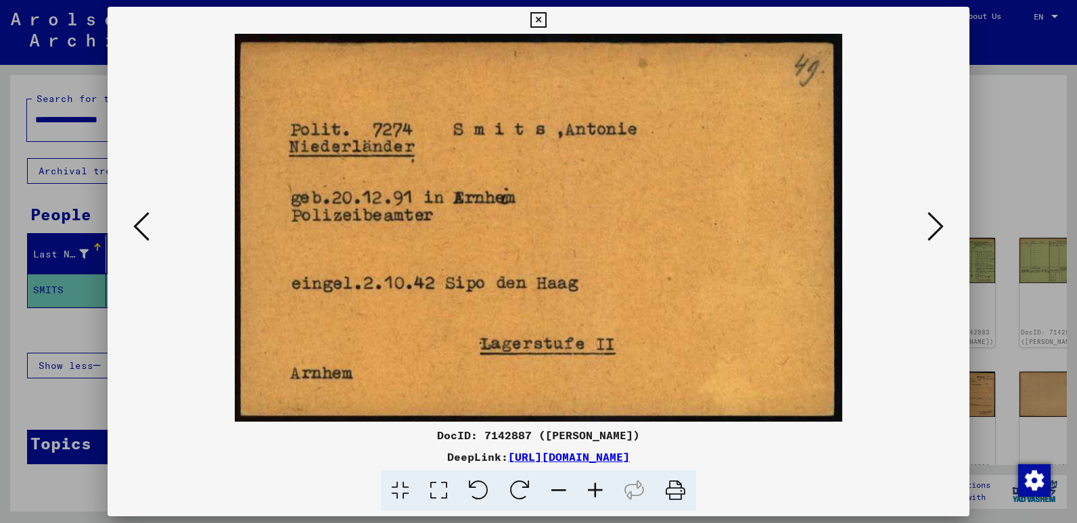
click at [931, 228] on icon at bounding box center [935, 226] width 16 height 32
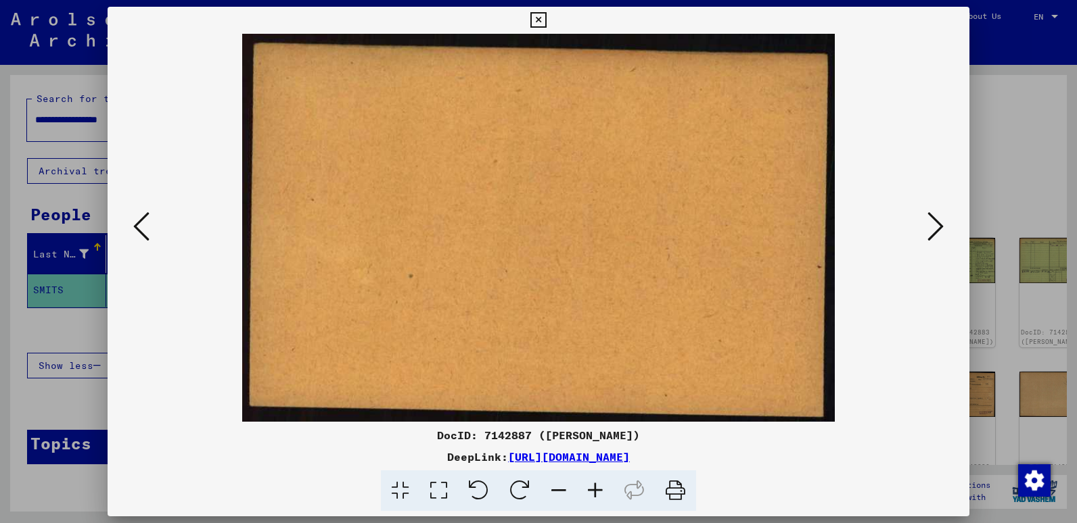
click at [931, 228] on icon at bounding box center [935, 226] width 16 height 32
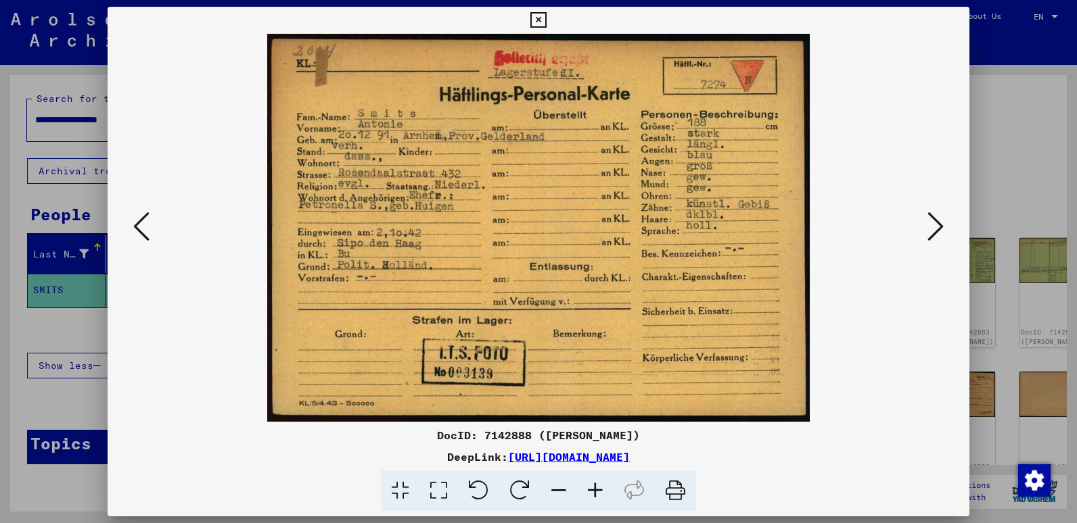
click at [931, 228] on icon at bounding box center [935, 226] width 16 height 32
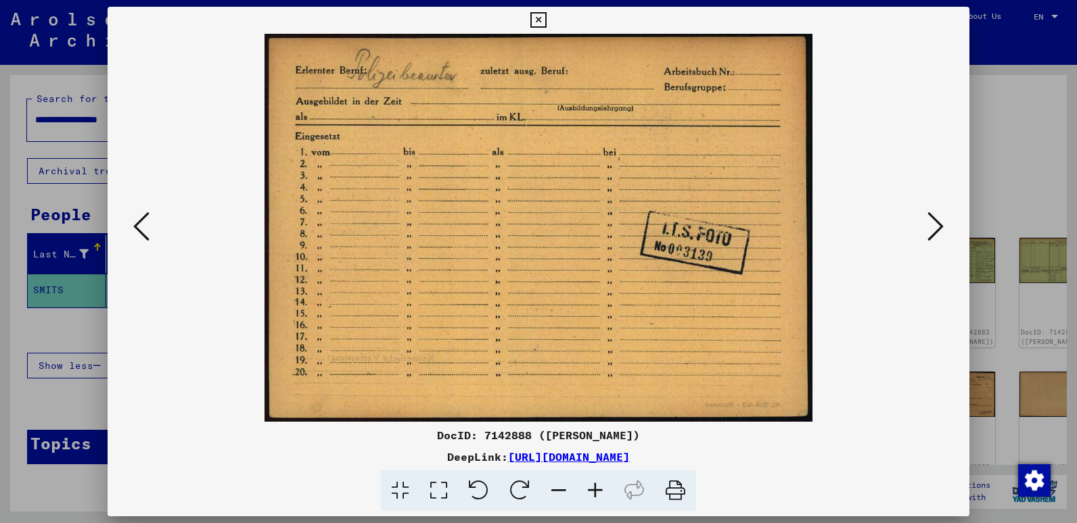
click at [931, 228] on icon at bounding box center [935, 226] width 16 height 32
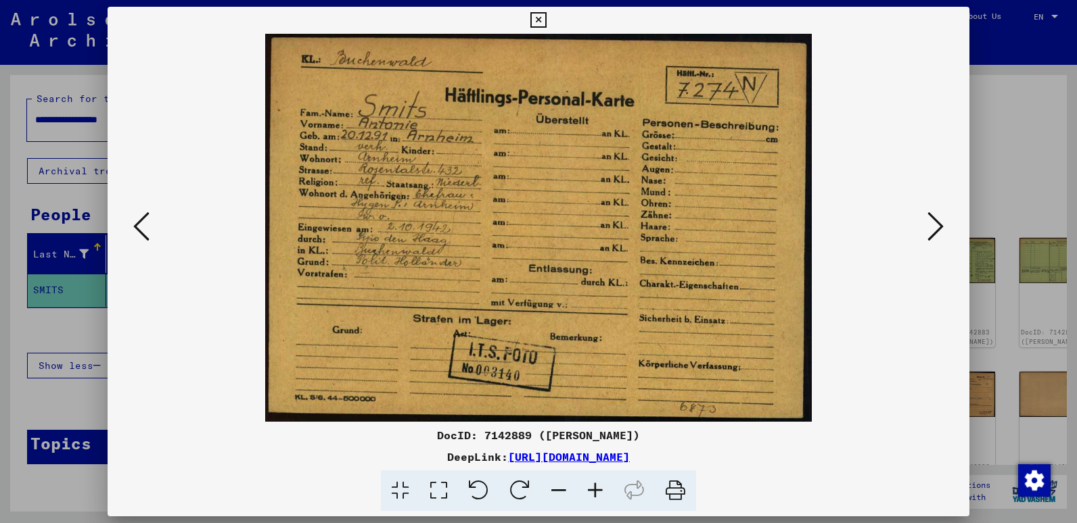
click at [599, 486] on icon at bounding box center [595, 491] width 37 height 41
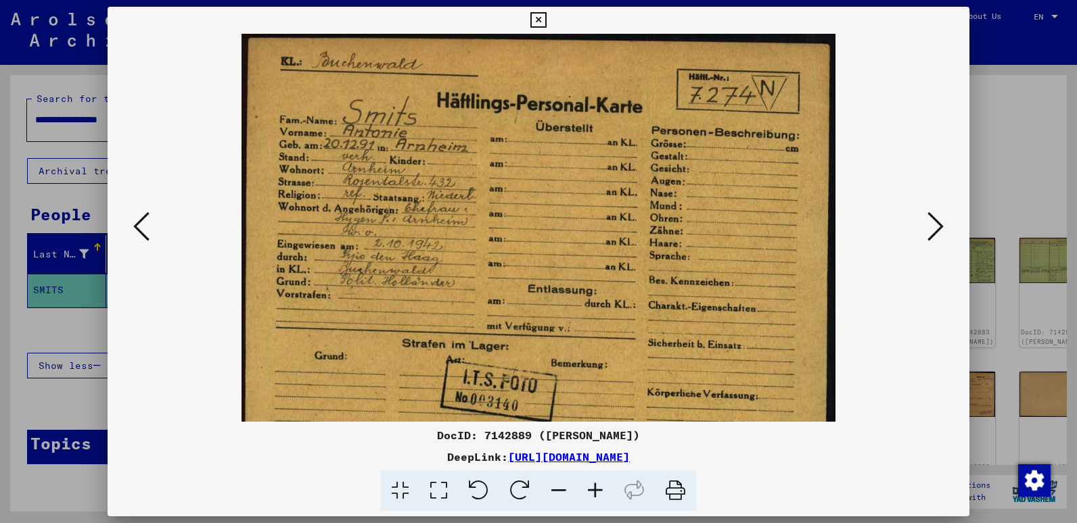
click at [600, 486] on icon at bounding box center [595, 491] width 37 height 41
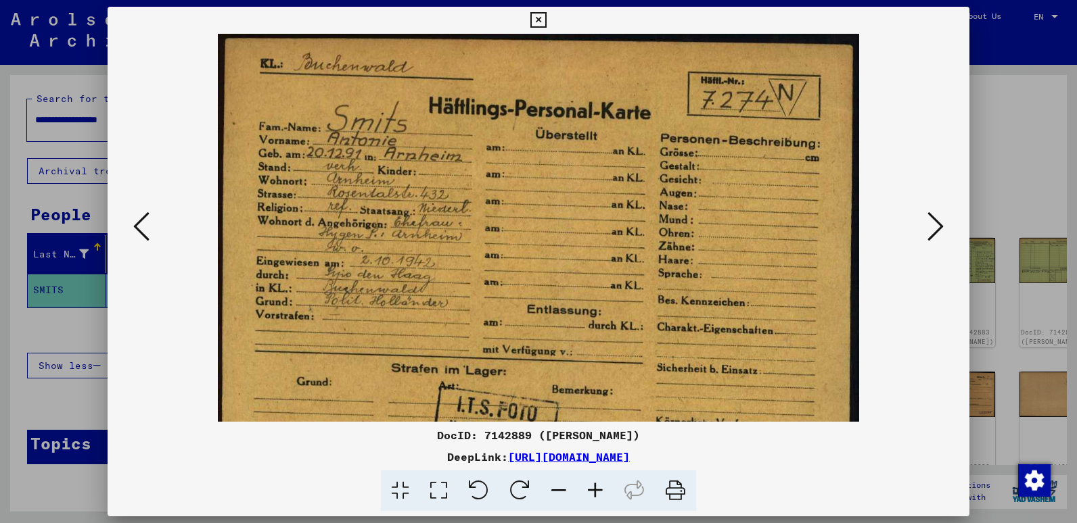
click at [600, 486] on icon at bounding box center [595, 491] width 37 height 41
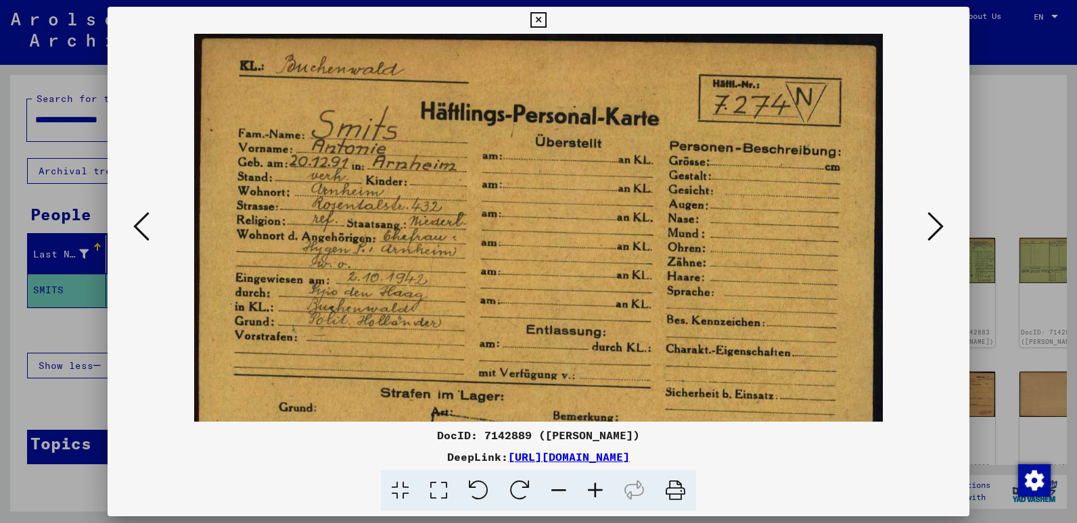
click at [600, 486] on icon at bounding box center [595, 491] width 37 height 41
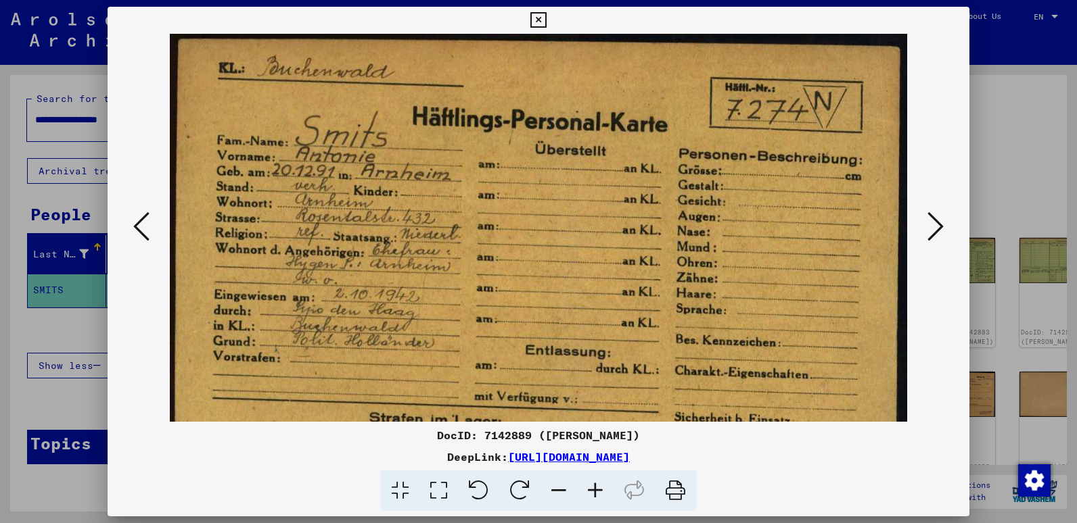
click at [600, 486] on icon at bounding box center [595, 491] width 37 height 41
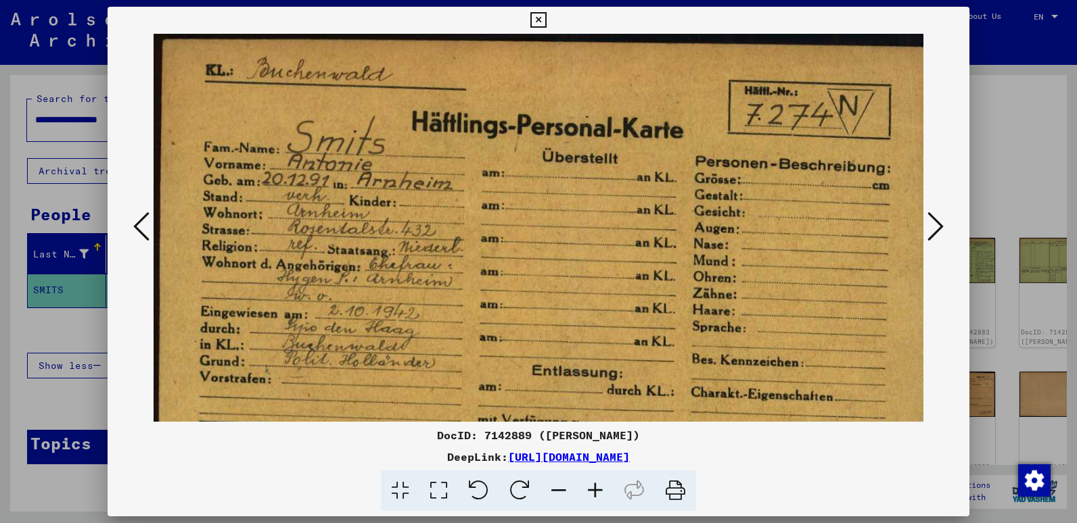
click at [600, 486] on icon at bounding box center [595, 491] width 37 height 41
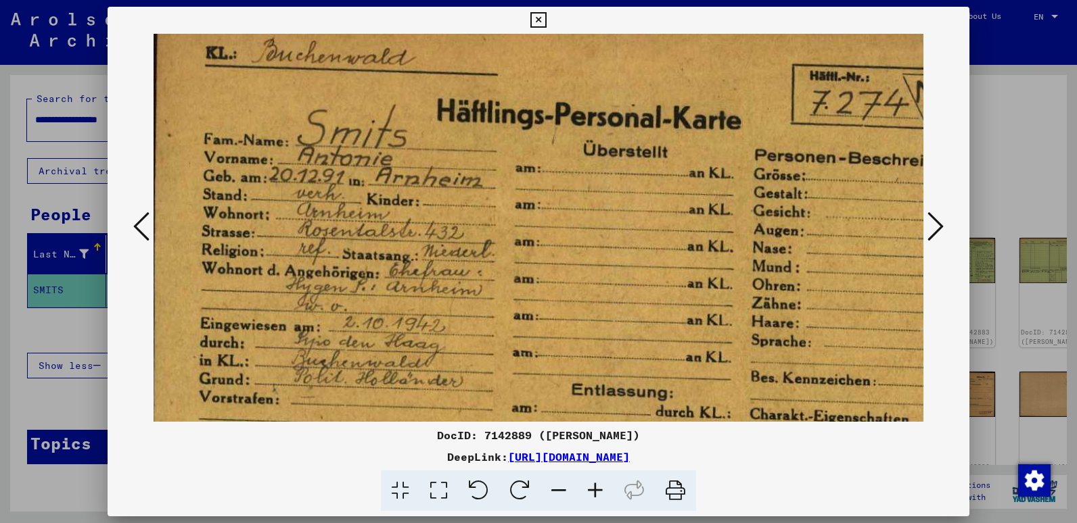
scroll to position [29, 4]
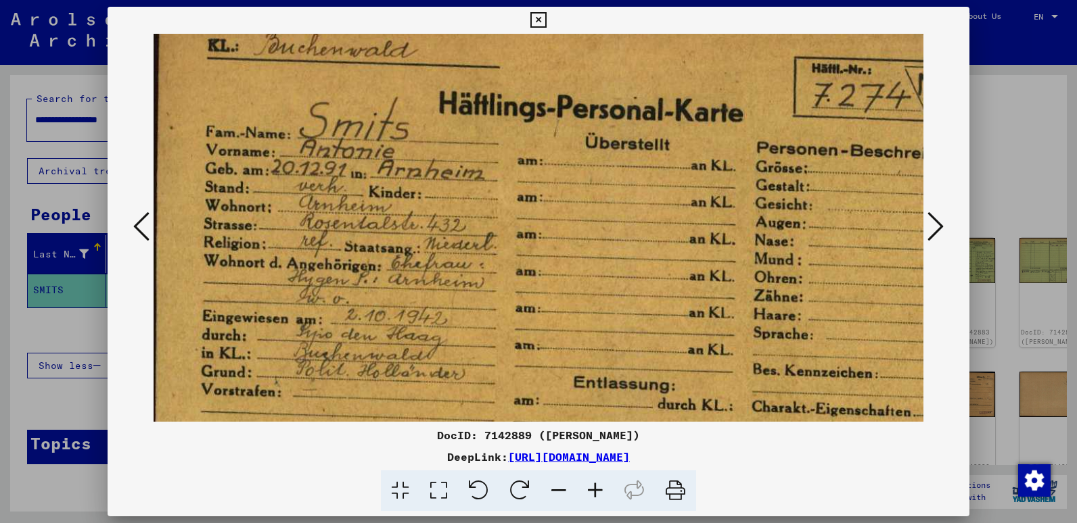
drag, startPoint x: 467, startPoint y: 337, endPoint x: 463, endPoint y: 308, distance: 29.4
click at [463, 308] on img at bounding box center [588, 317] width 879 height 625
click at [933, 225] on icon at bounding box center [935, 226] width 16 height 32
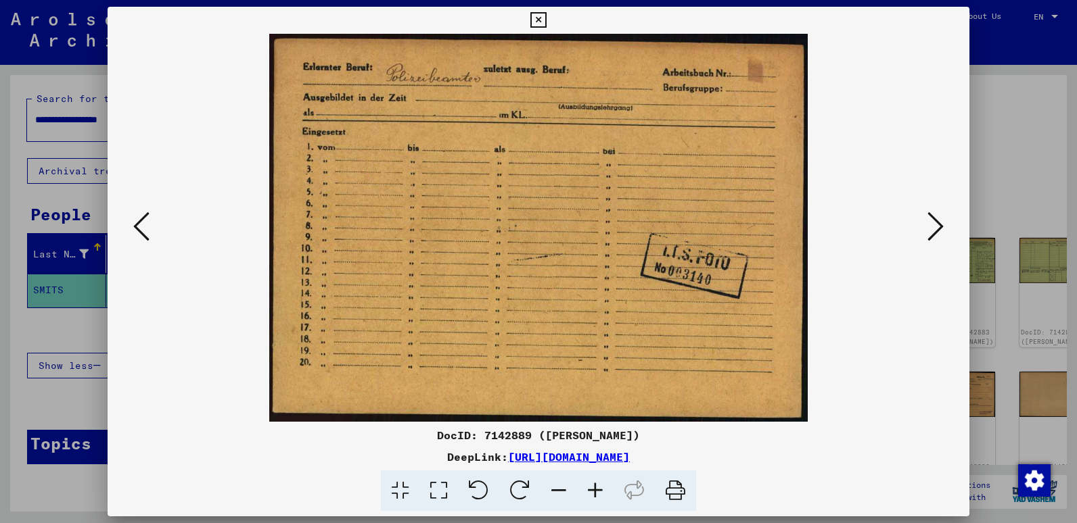
scroll to position [0, 0]
click at [933, 225] on icon at bounding box center [935, 226] width 16 height 32
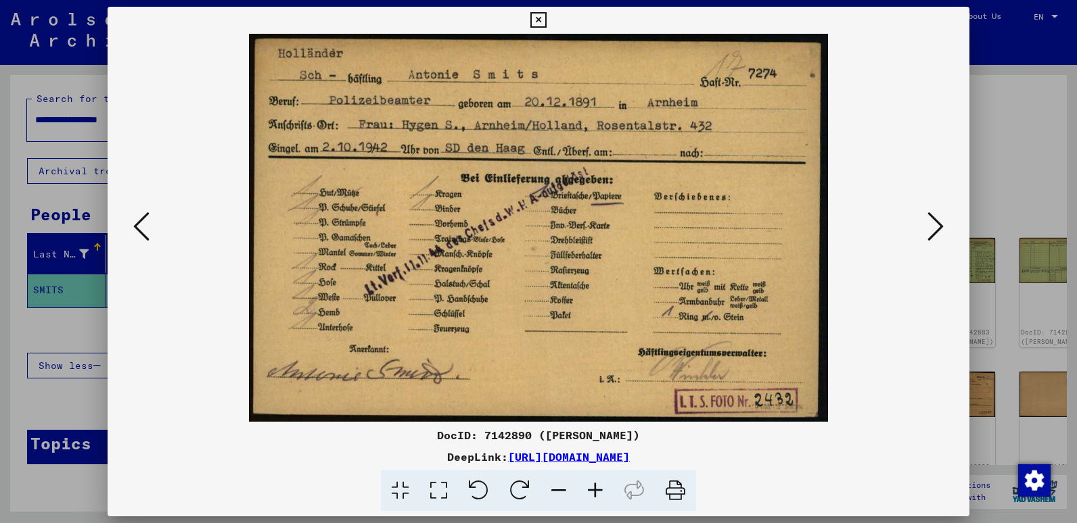
click at [938, 236] on icon at bounding box center [935, 226] width 16 height 32
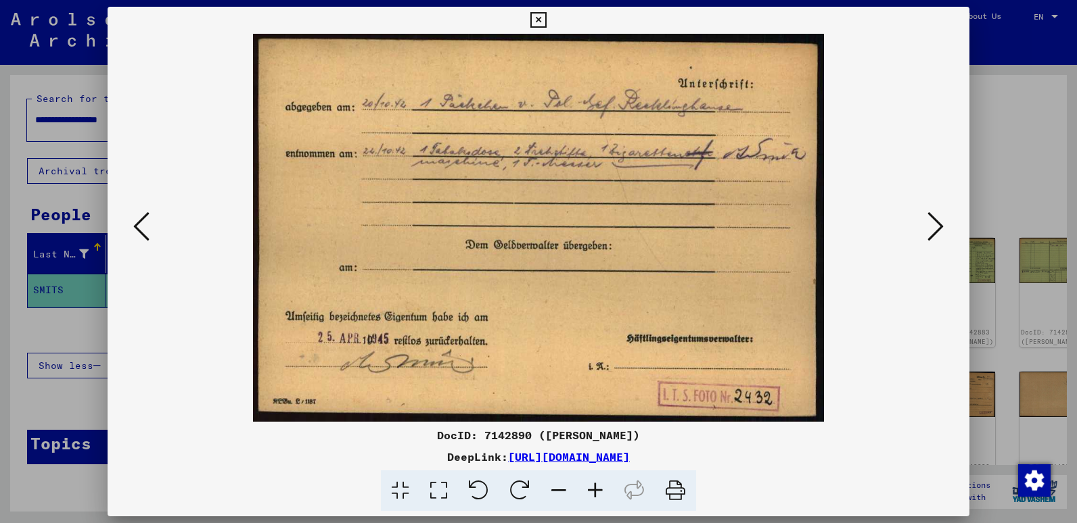
click at [938, 236] on icon at bounding box center [935, 226] width 16 height 32
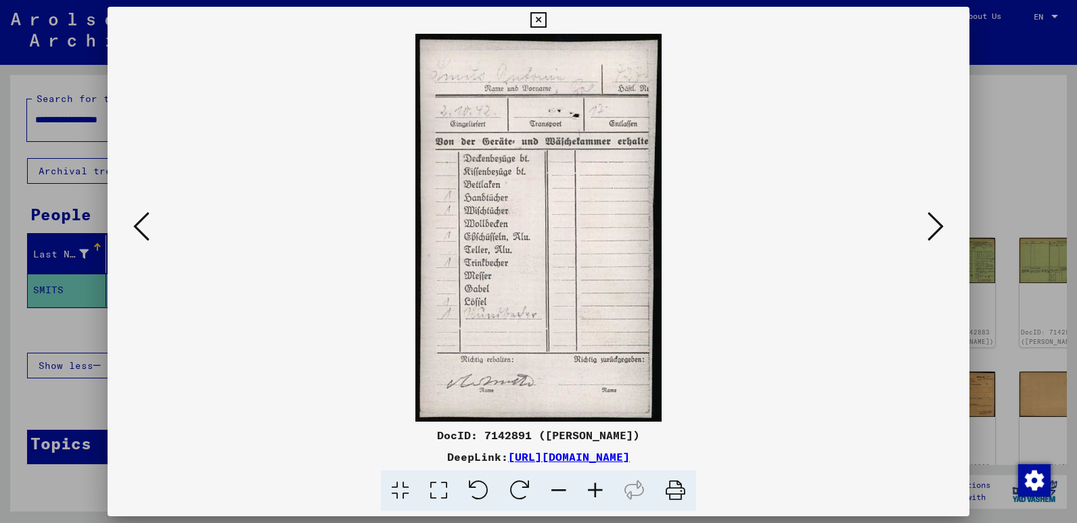
click at [938, 236] on icon at bounding box center [935, 226] width 16 height 32
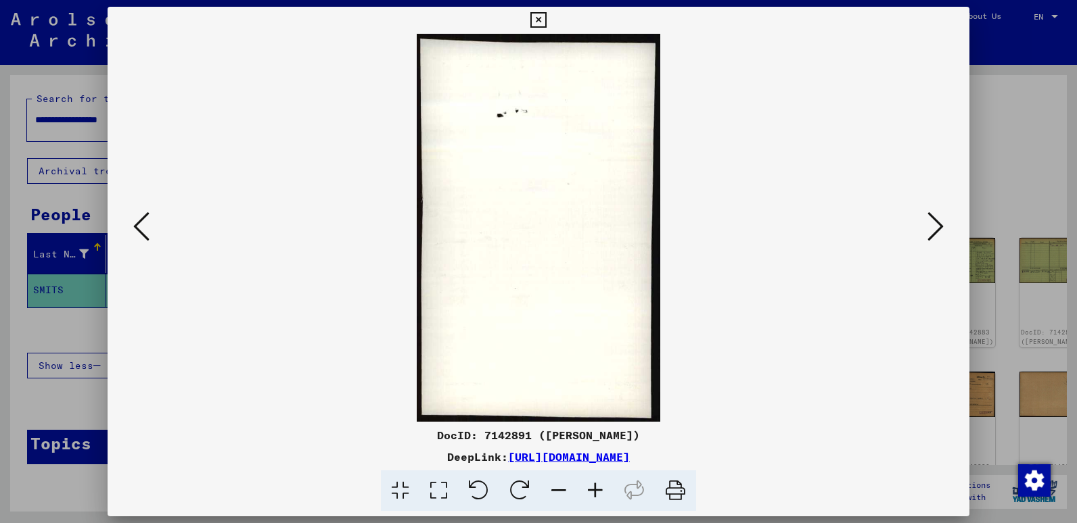
click at [938, 236] on icon at bounding box center [935, 226] width 16 height 32
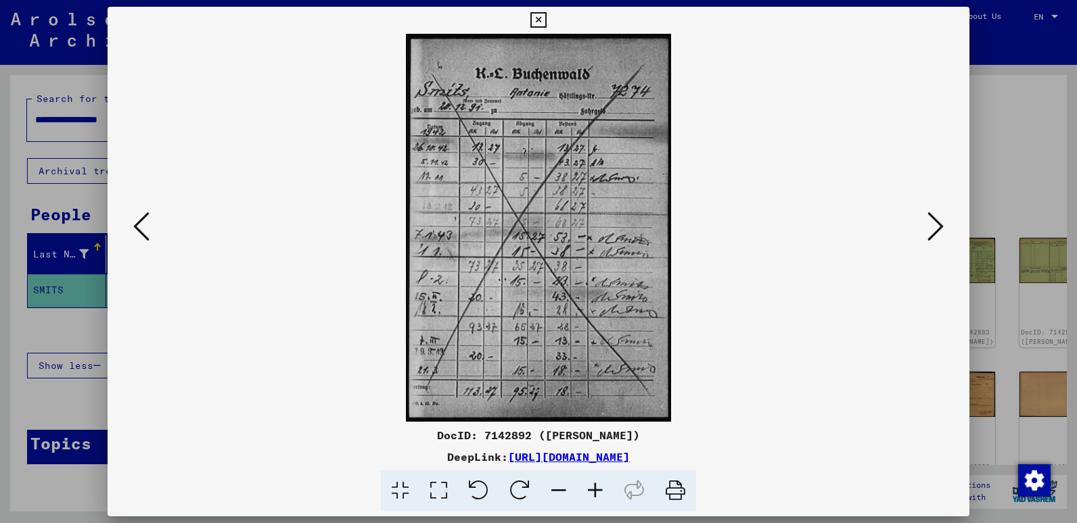
click at [938, 236] on icon at bounding box center [935, 226] width 16 height 32
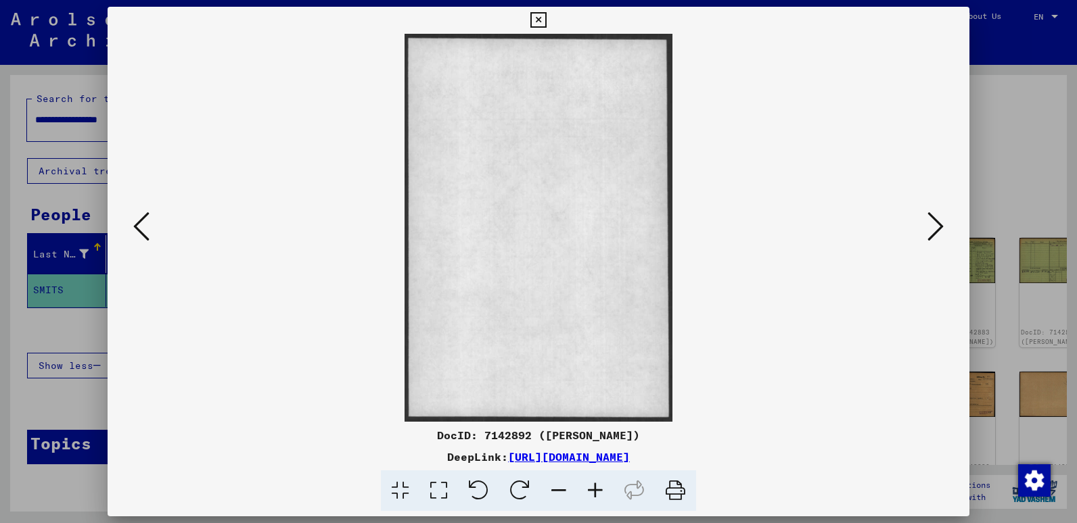
click at [938, 236] on icon at bounding box center [935, 226] width 16 height 32
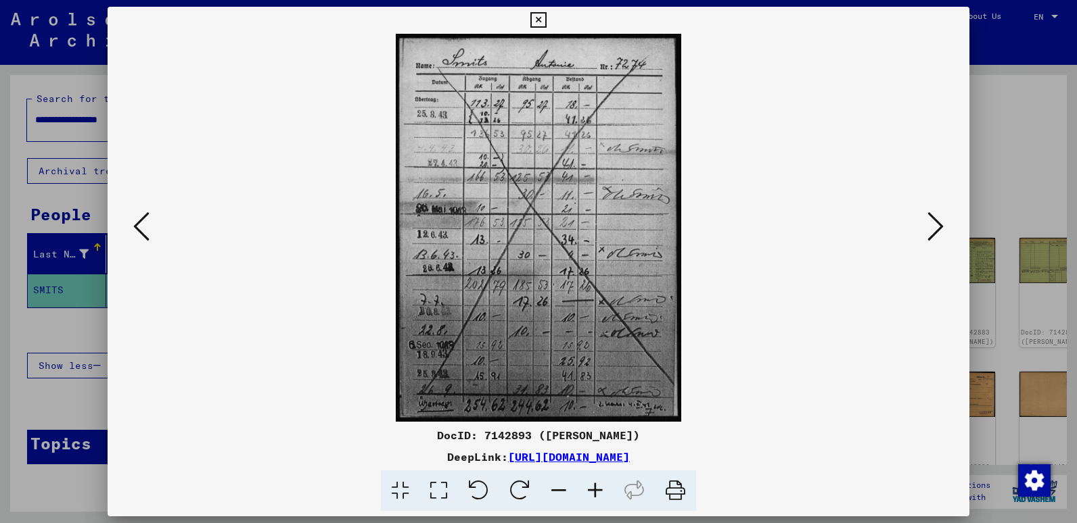
click at [938, 236] on icon at bounding box center [935, 226] width 16 height 32
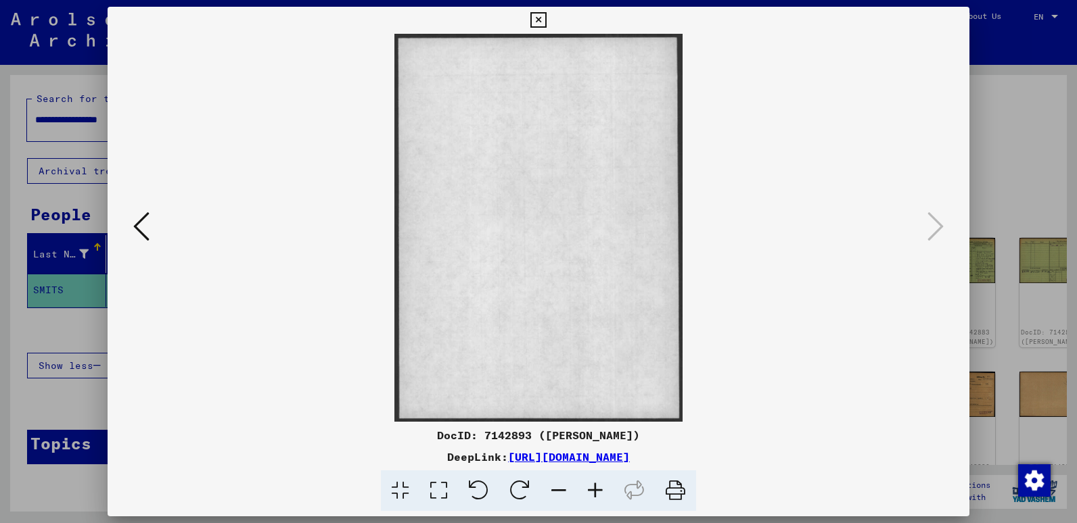
click at [539, 18] on icon at bounding box center [538, 20] width 16 height 16
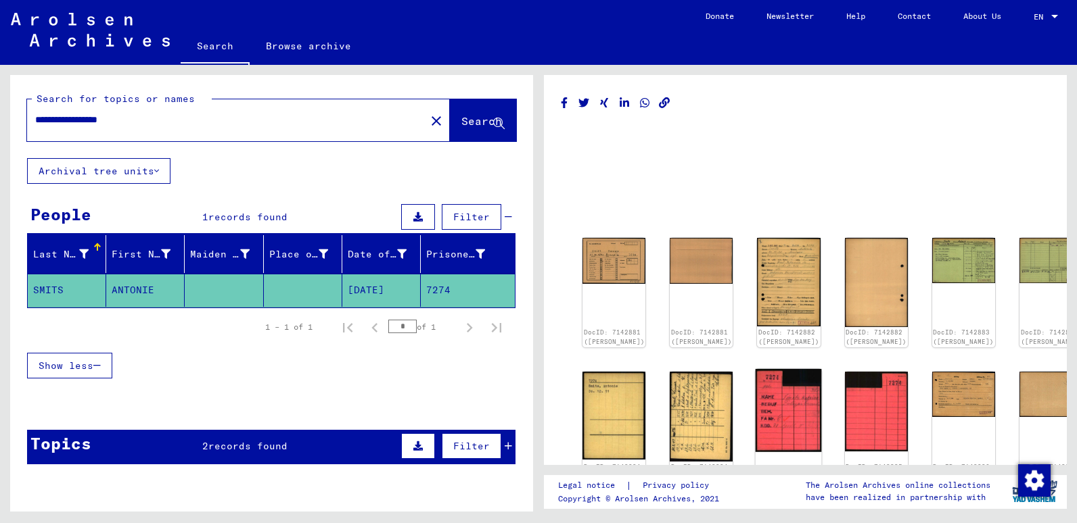
click at [760, 410] on img at bounding box center [788, 410] width 66 height 83
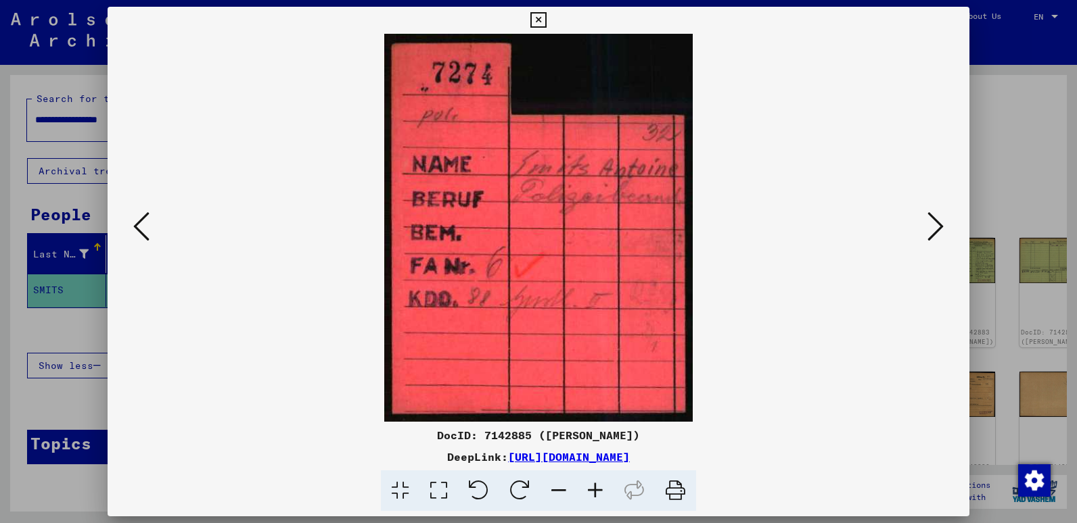
click at [535, 21] on icon at bounding box center [538, 20] width 16 height 16
